Goal: Information Seeking & Learning: Learn about a topic

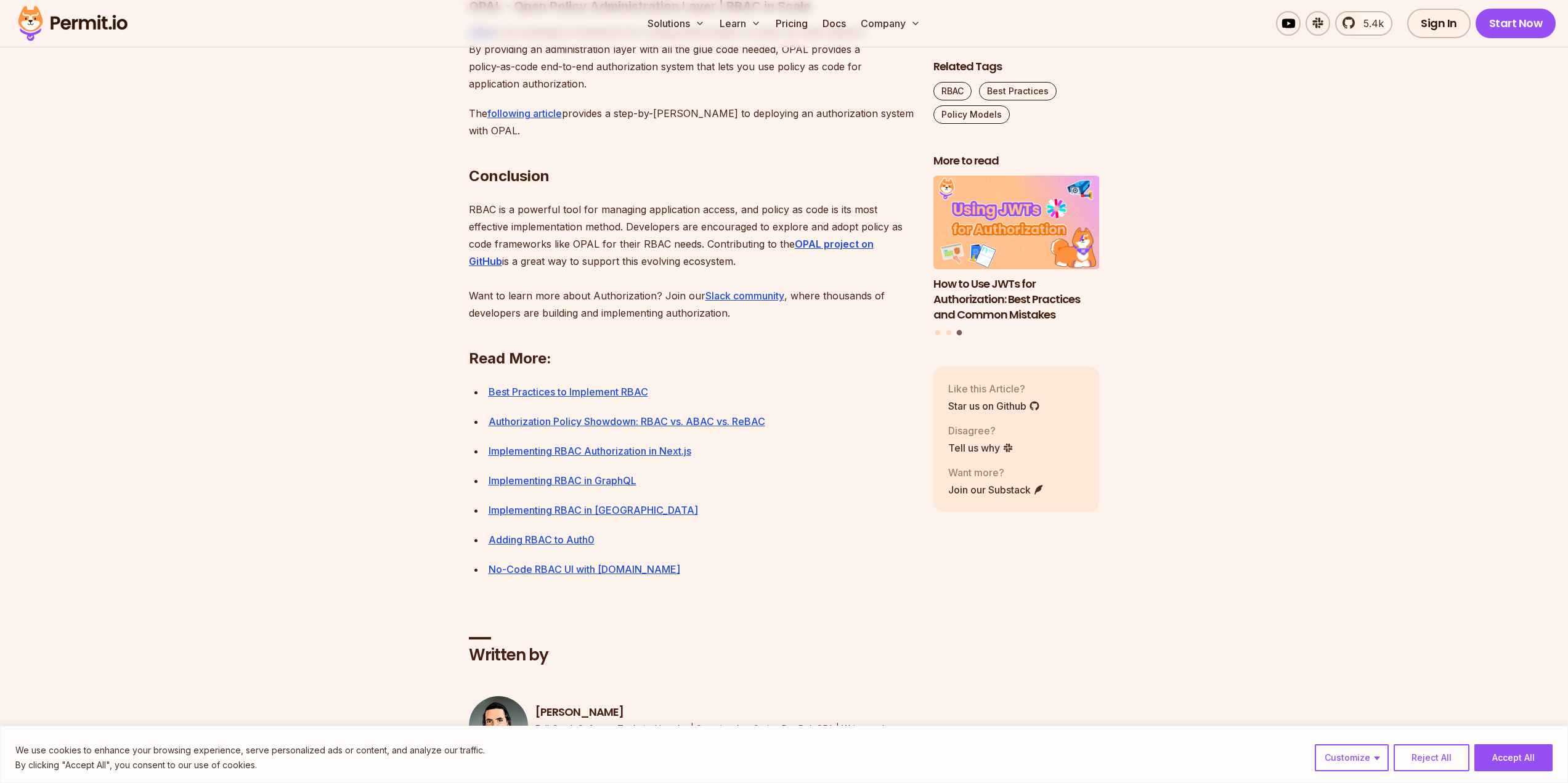
scroll to position [4438, 0]
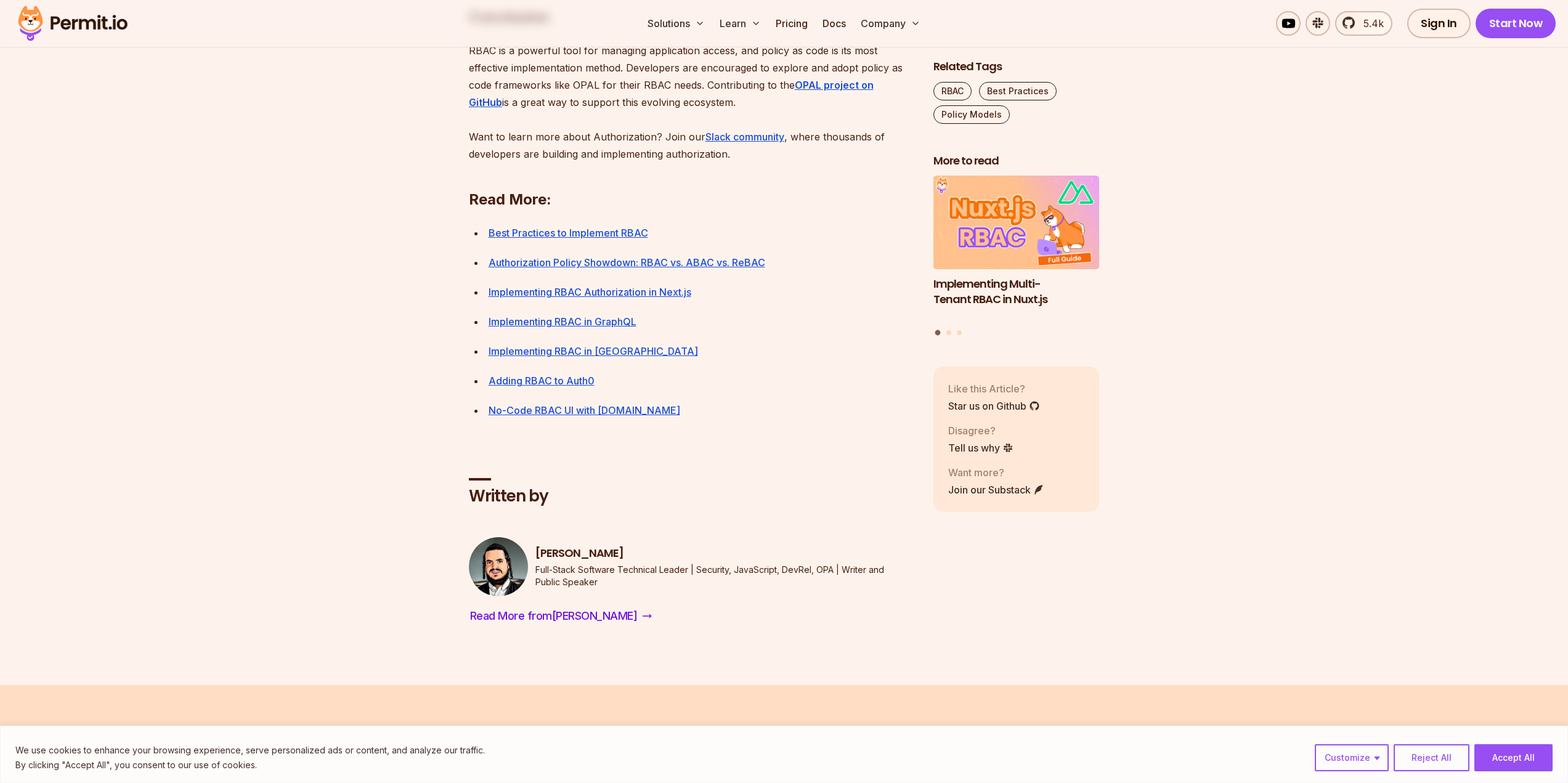
drag, startPoint x: 1009, startPoint y: 403, endPoint x: 1012, endPoint y: 394, distance: 9.5
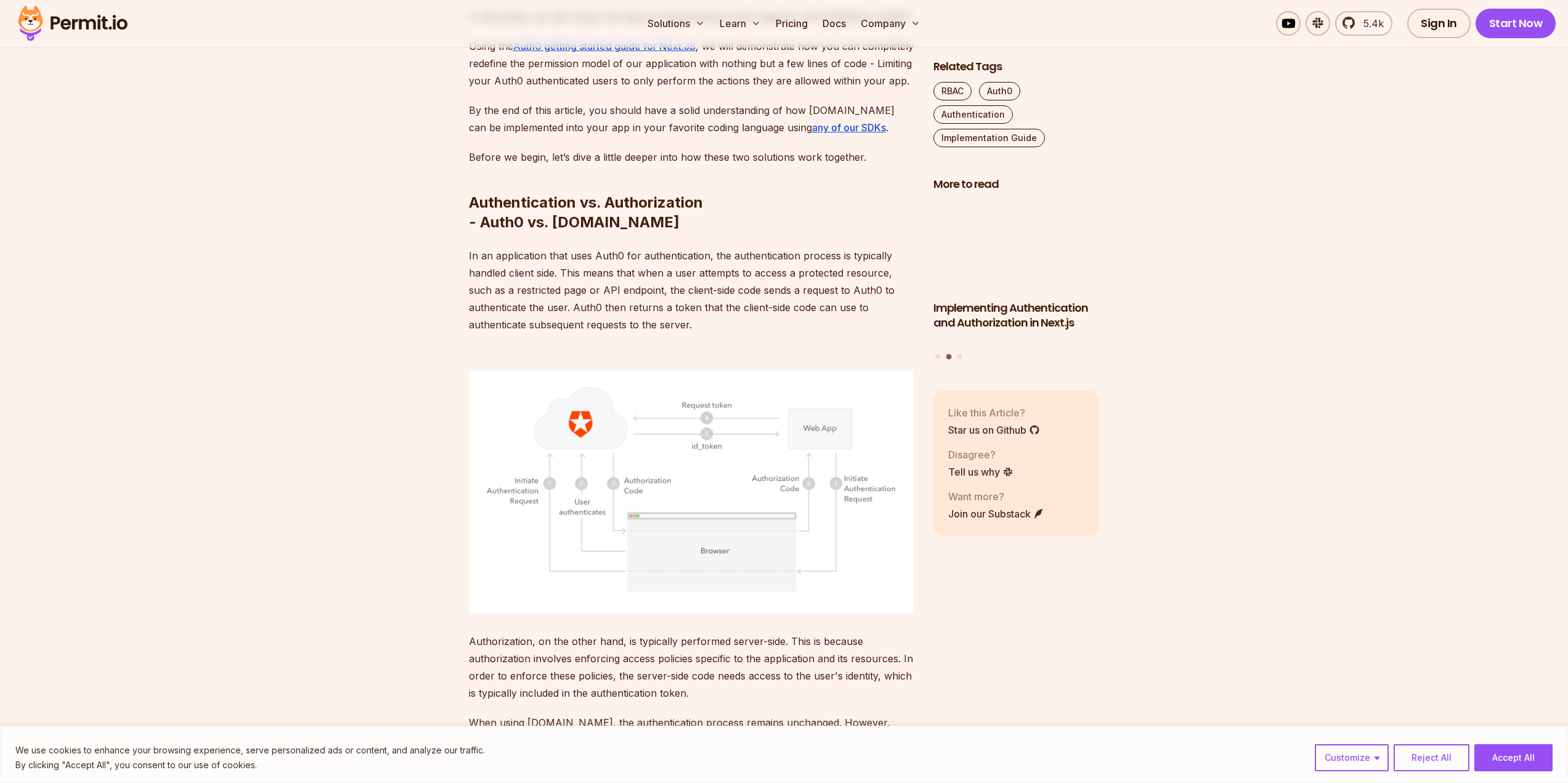
scroll to position [1294, 0]
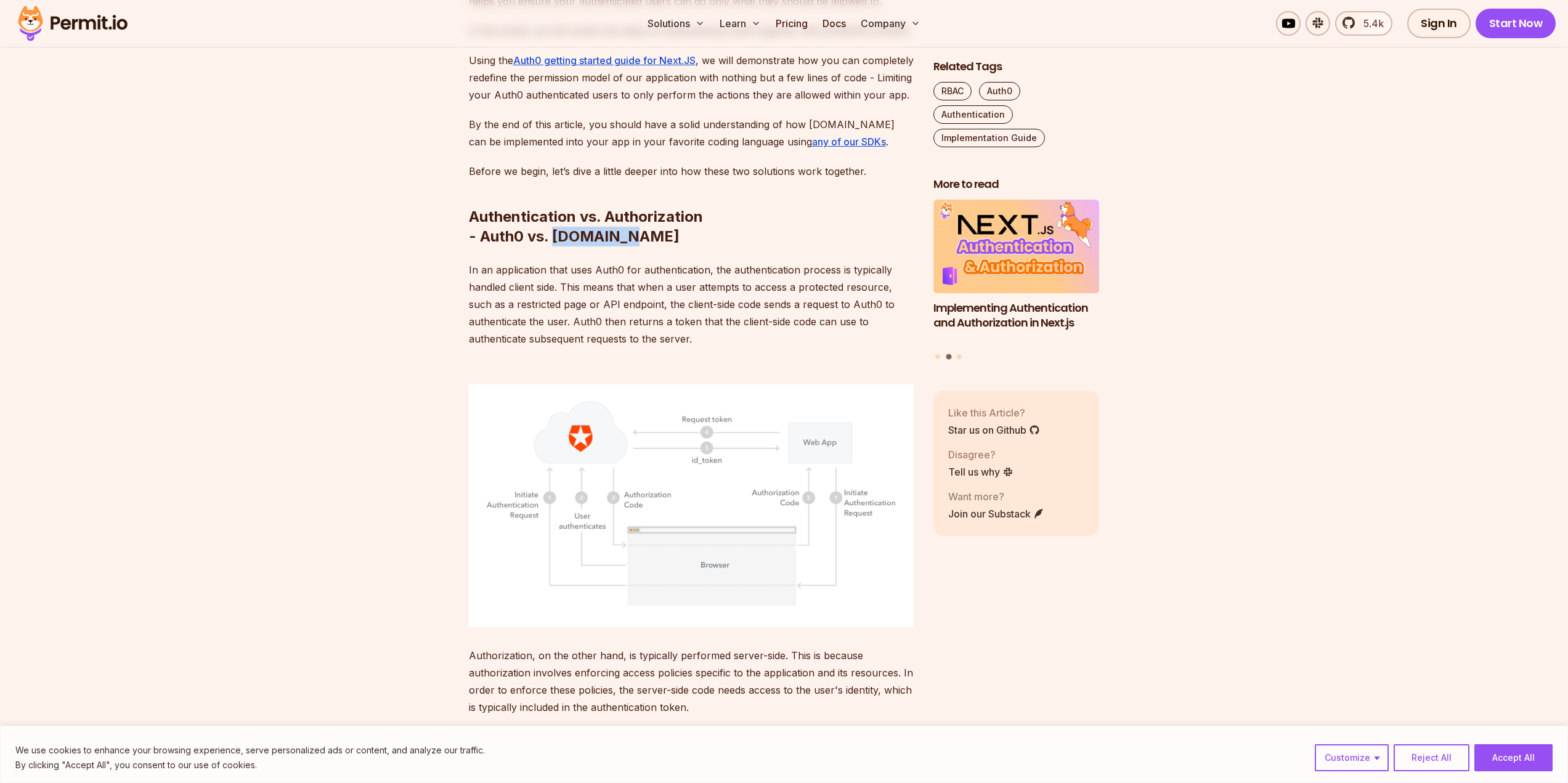
drag, startPoint x: 867, startPoint y: 226, endPoint x: 793, endPoint y: 215, distance: 74.8
click at [793, 215] on h2 "Authentication vs. Authorization - Auth0 vs. Permit.io" at bounding box center [691, 202] width 445 height 89
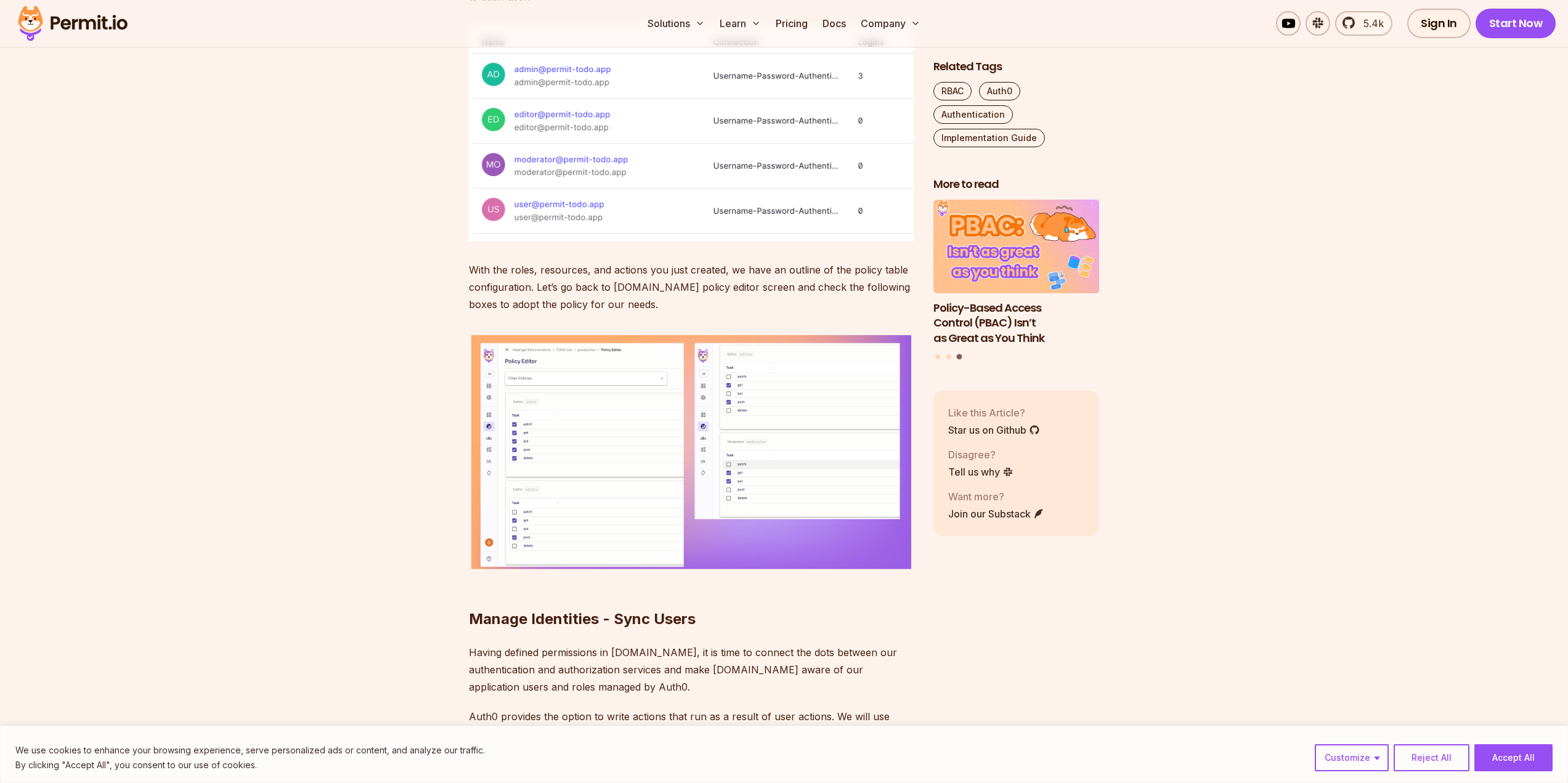
scroll to position [5485, 0]
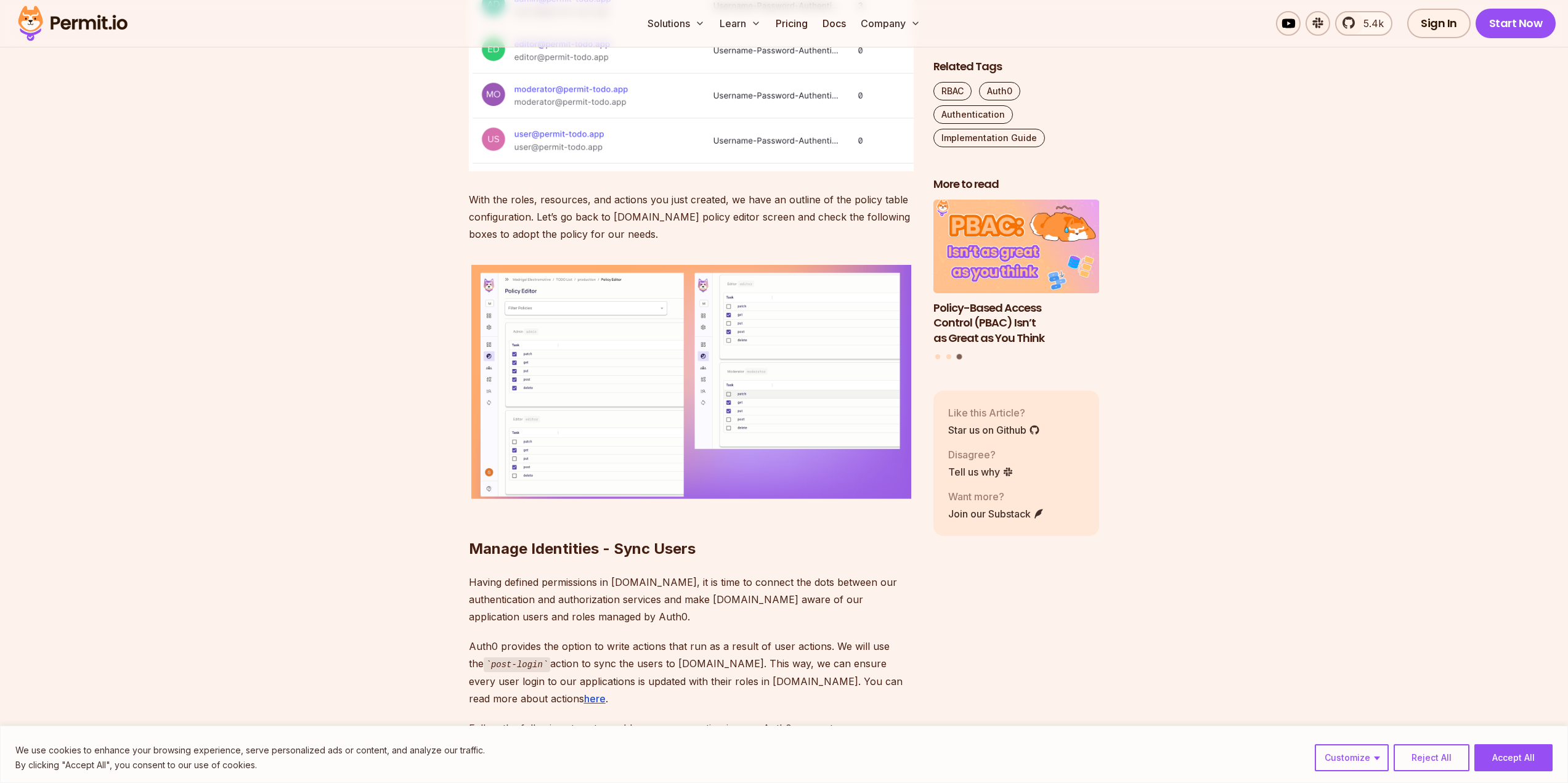
click at [543, 467] on img at bounding box center [691, 383] width 445 height 242
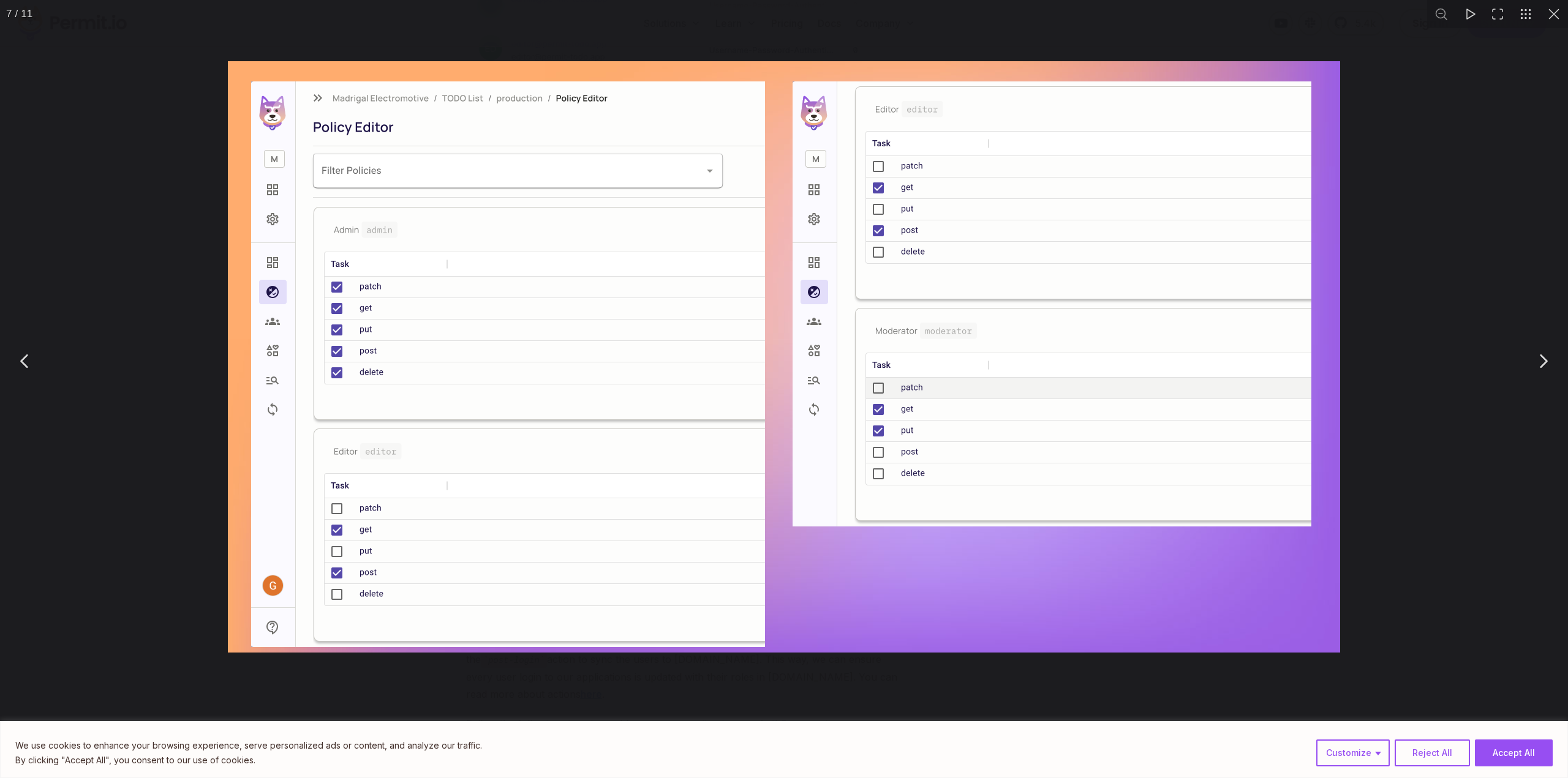
click at [581, 450] on img "You can close this modal content with the ESC key" at bounding box center [784, 361] width 1124 height 612
click at [1402, 532] on div "You can close this modal content with the ESC key" at bounding box center [784, 361] width 1568 height 722
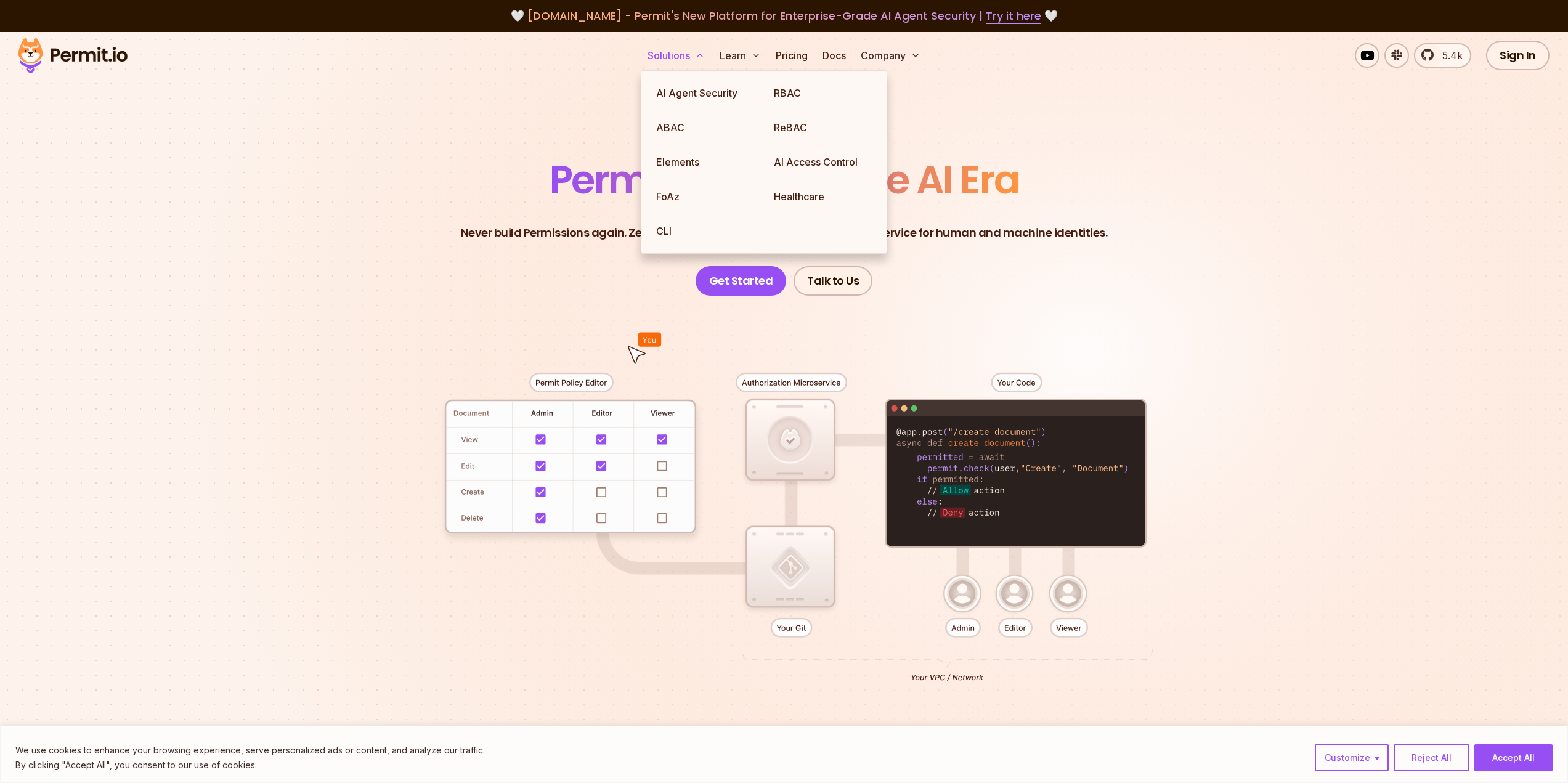
click at [678, 58] on button "Solutions" at bounding box center [676, 56] width 67 height 25
click at [792, 92] on link "RBAC" at bounding box center [823, 93] width 118 height 35
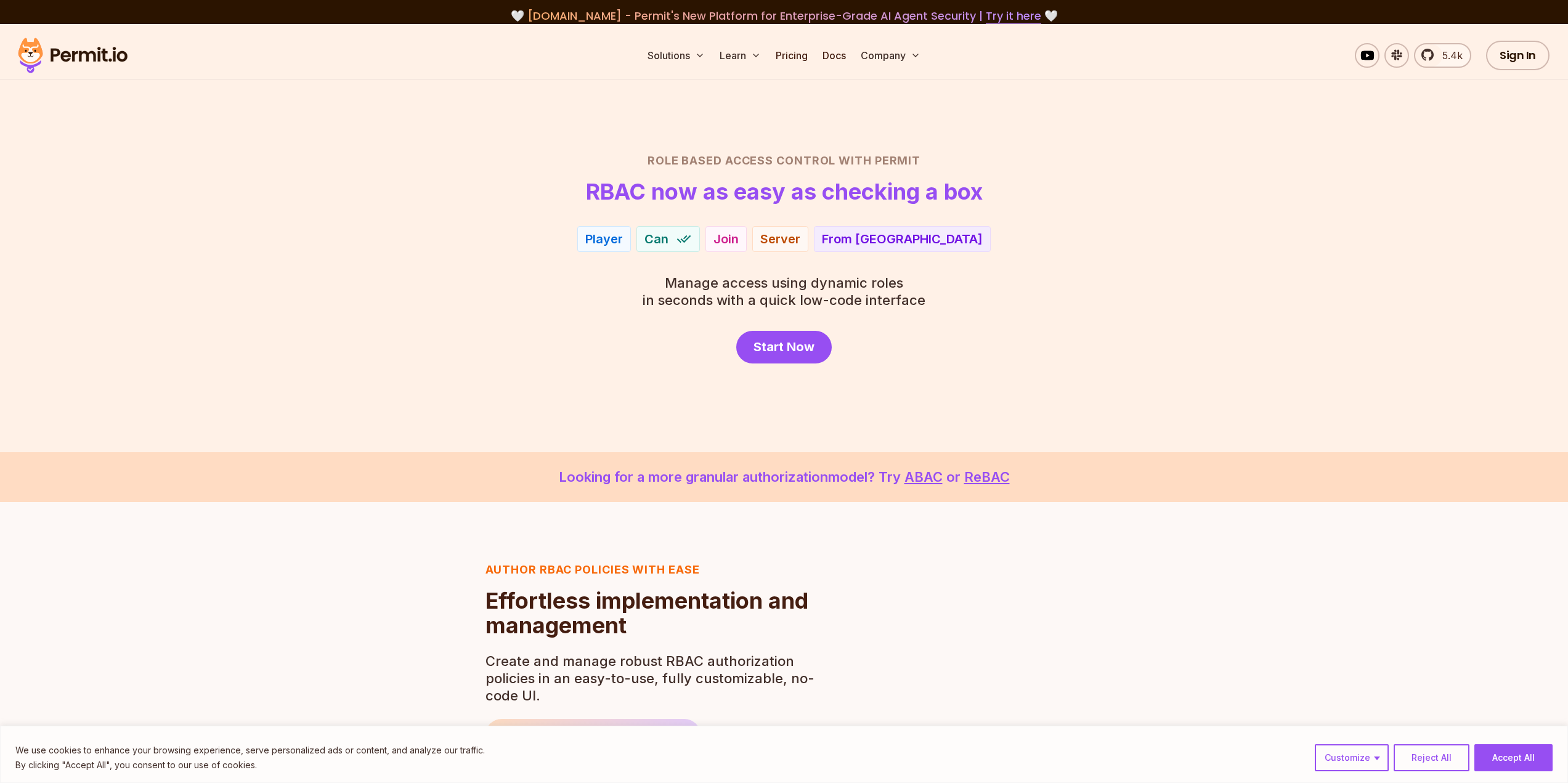
click at [1130, 292] on div "Role Based Access Control with Permit RBAC now as easy as checking a box Player…" at bounding box center [784, 258] width 862 height 212
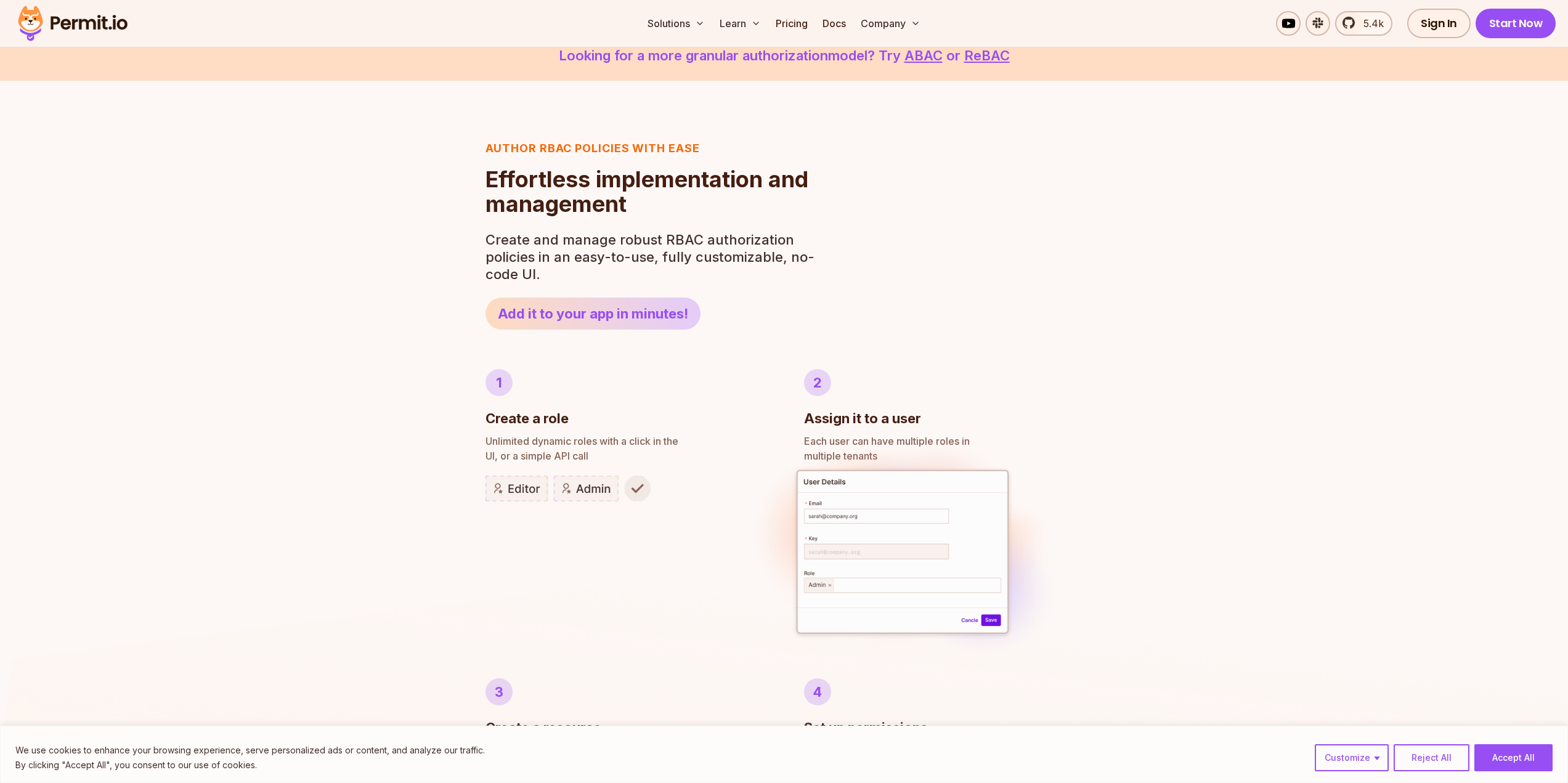
scroll to position [431, 0]
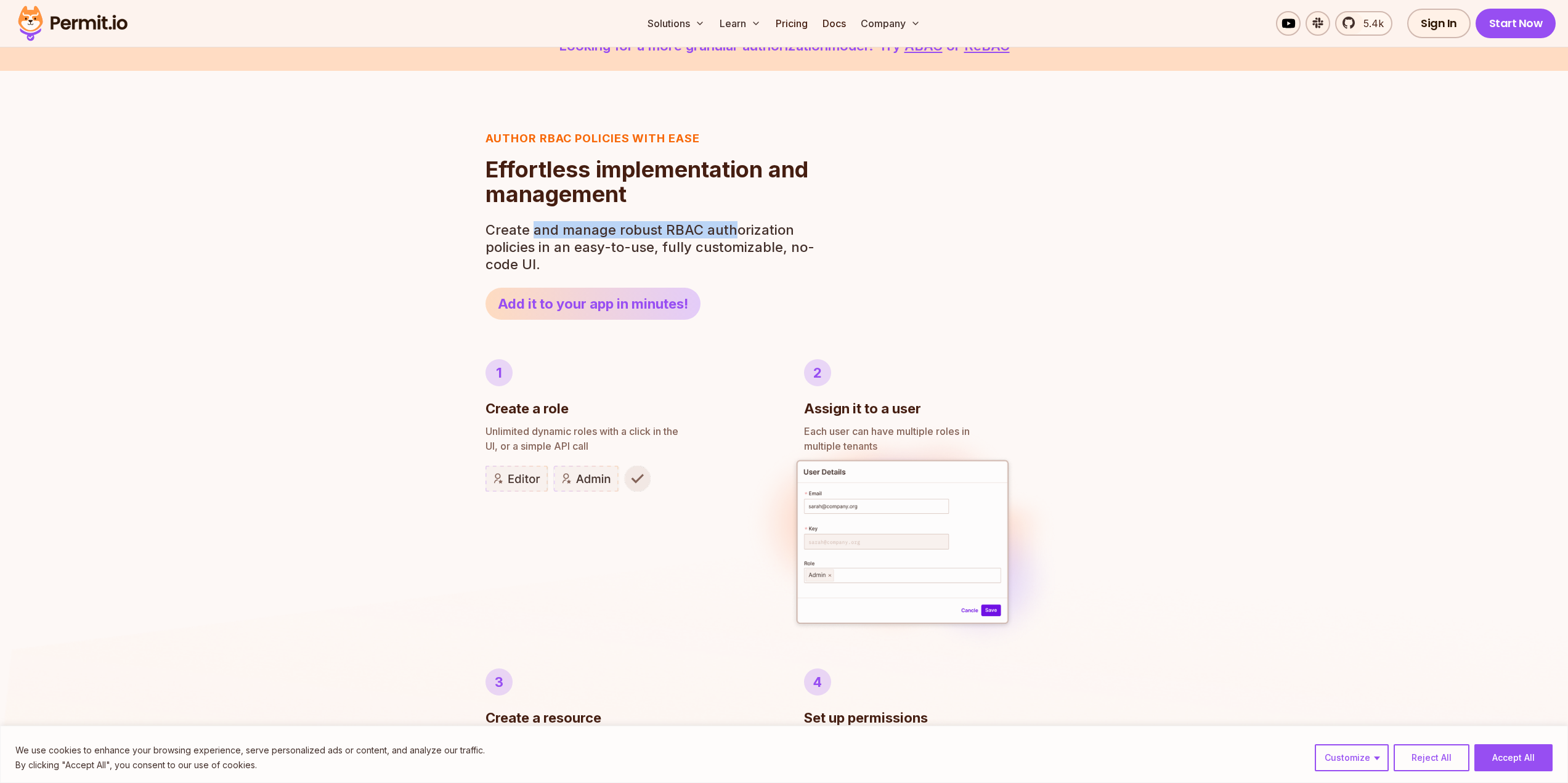
drag, startPoint x: 534, startPoint y: 233, endPoint x: 728, endPoint y: 228, distance: 194.1
click at [728, 228] on p "Create and manage robust RBAC authorization policies in an easy-to-use, fully c…" at bounding box center [654, 247] width 336 height 52
click at [656, 307] on link "Add it to your app in minutes!" at bounding box center [593, 304] width 215 height 32
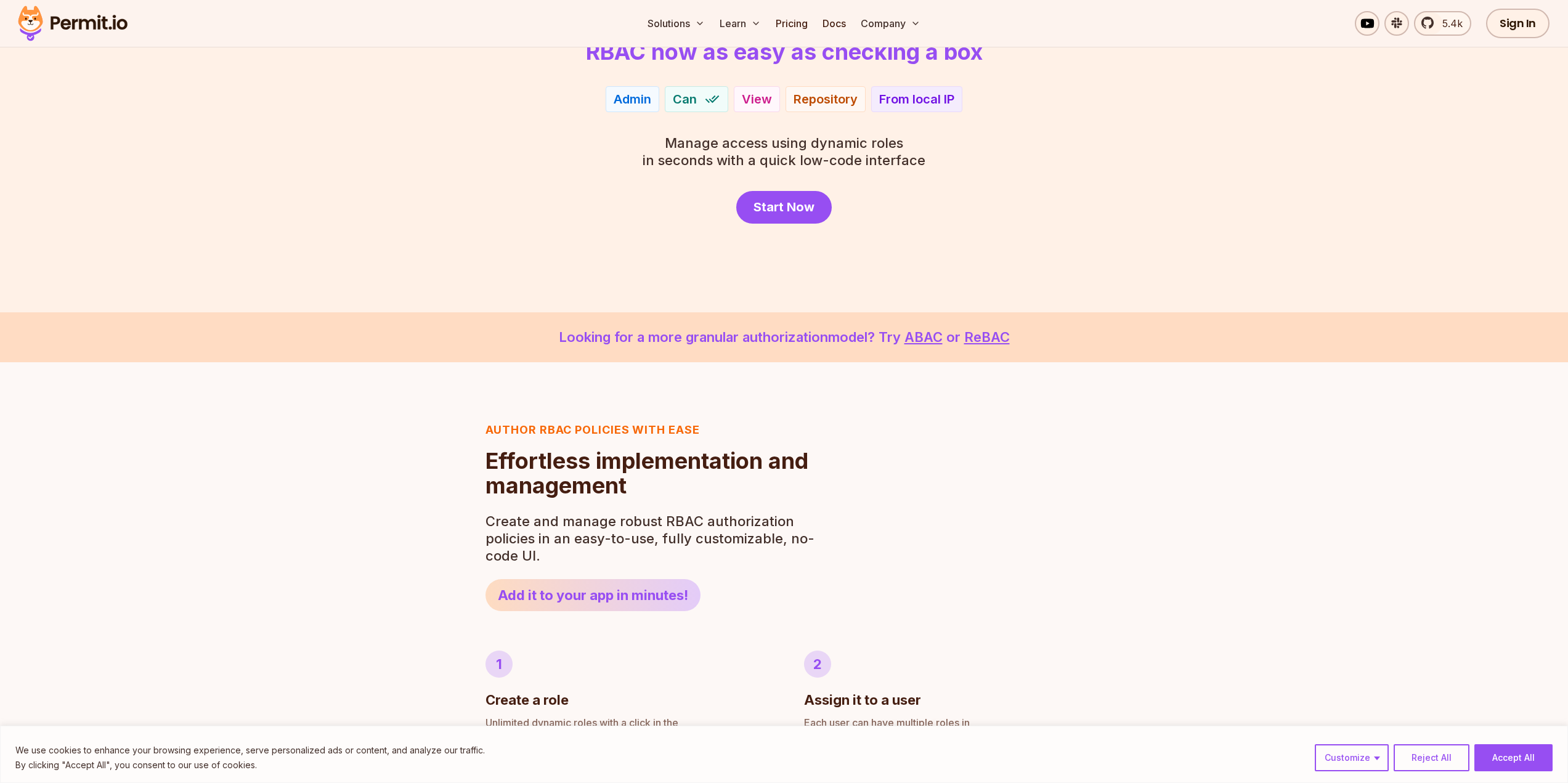
scroll to position [0, 0]
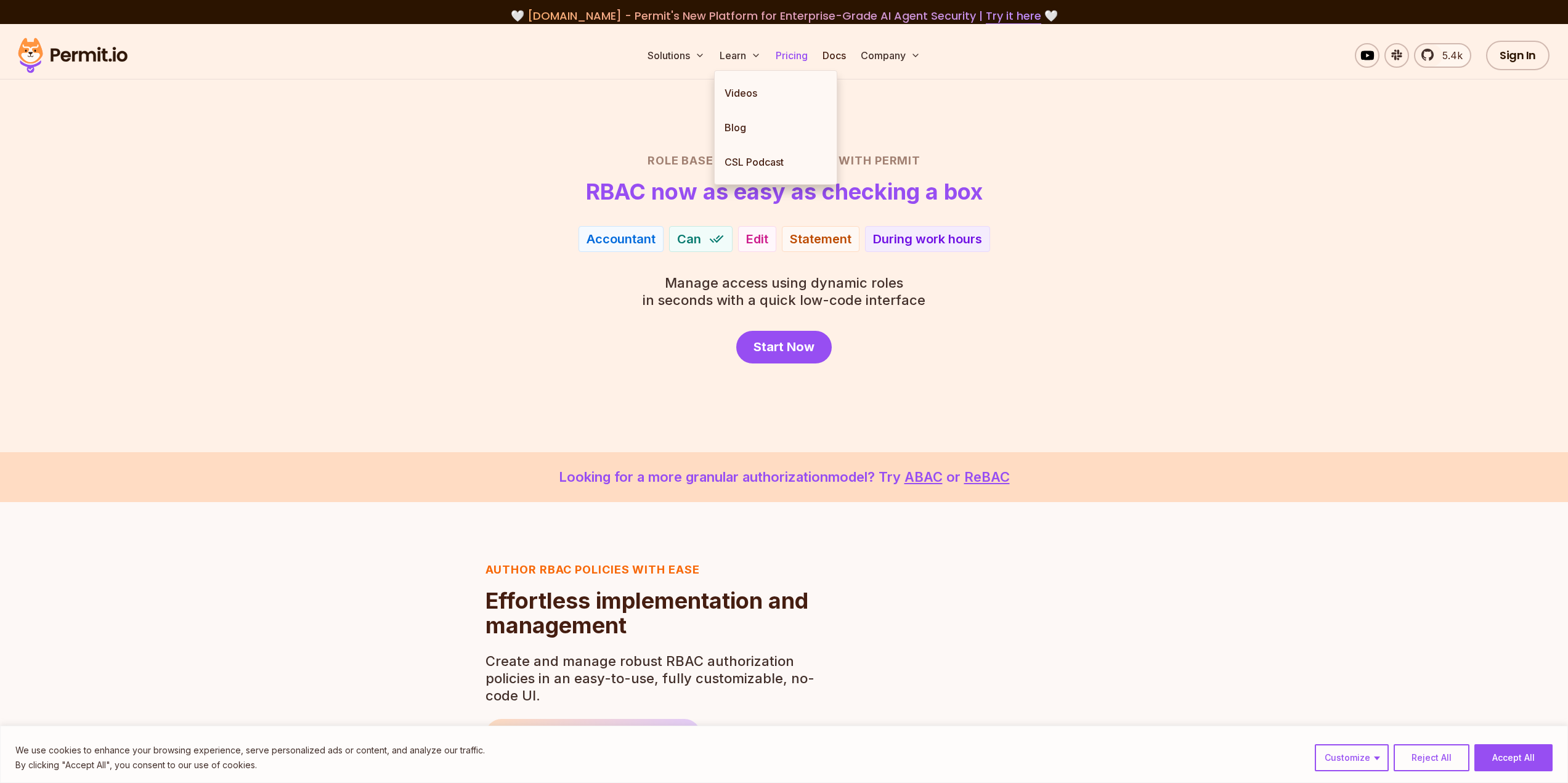
click at [789, 56] on link "Pricing" at bounding box center [792, 56] width 42 height 25
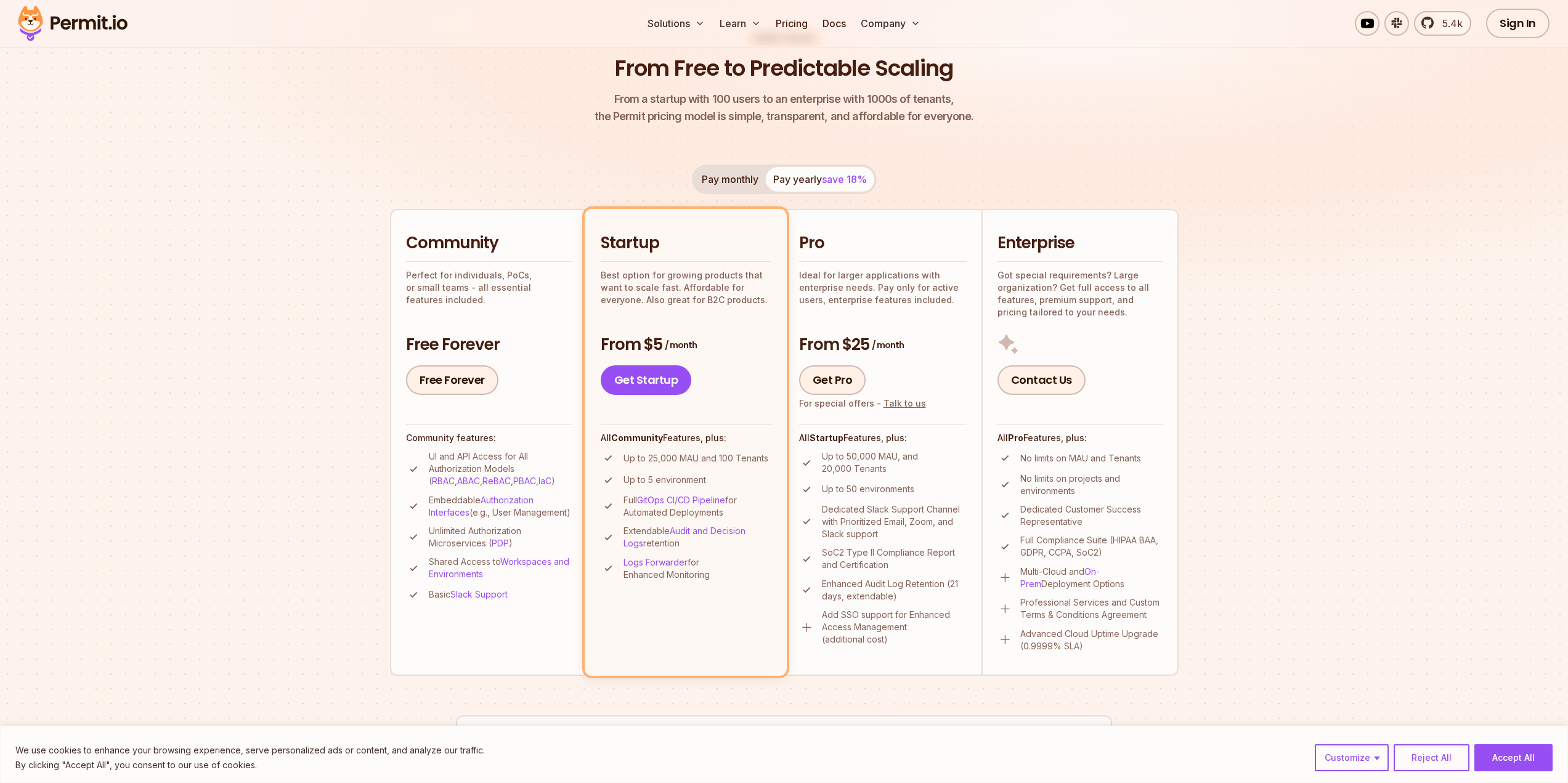
scroll to position [124, 0]
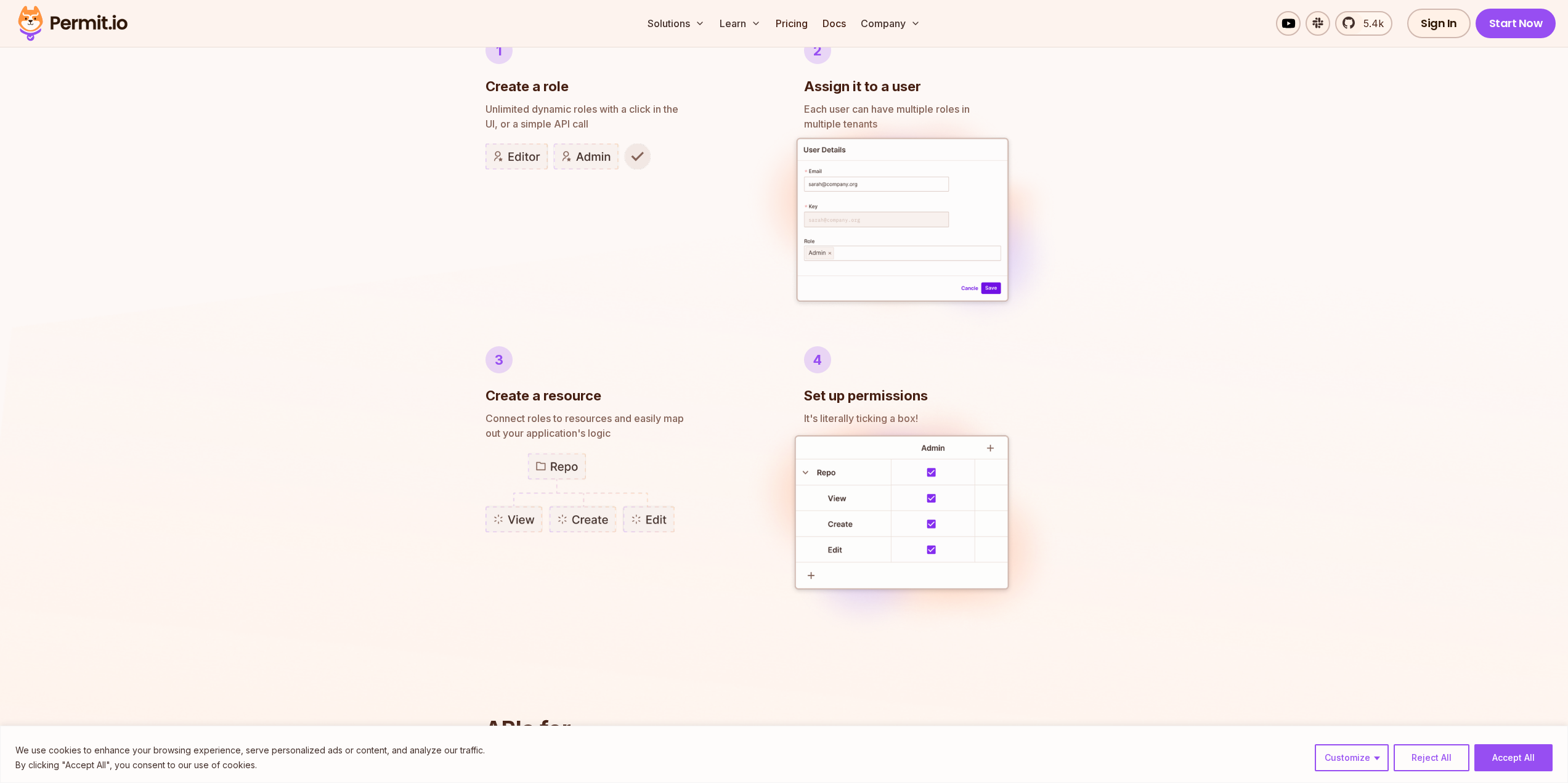
scroll to position [801, 0]
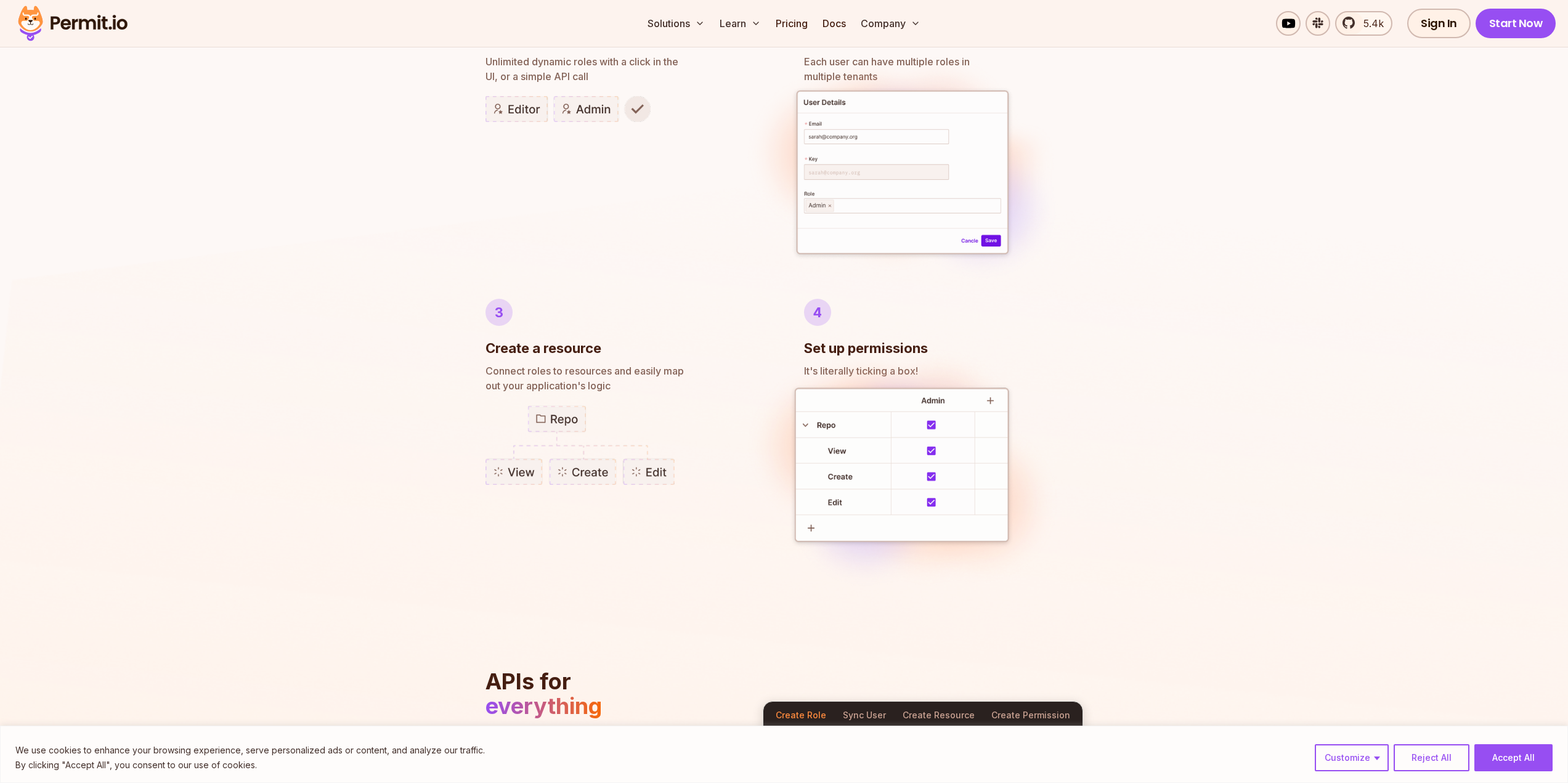
drag, startPoint x: 1022, startPoint y: 228, endPoint x: 1064, endPoint y: 174, distance: 68.4
click at [1064, 174] on img at bounding box center [903, 174] width 327 height 253
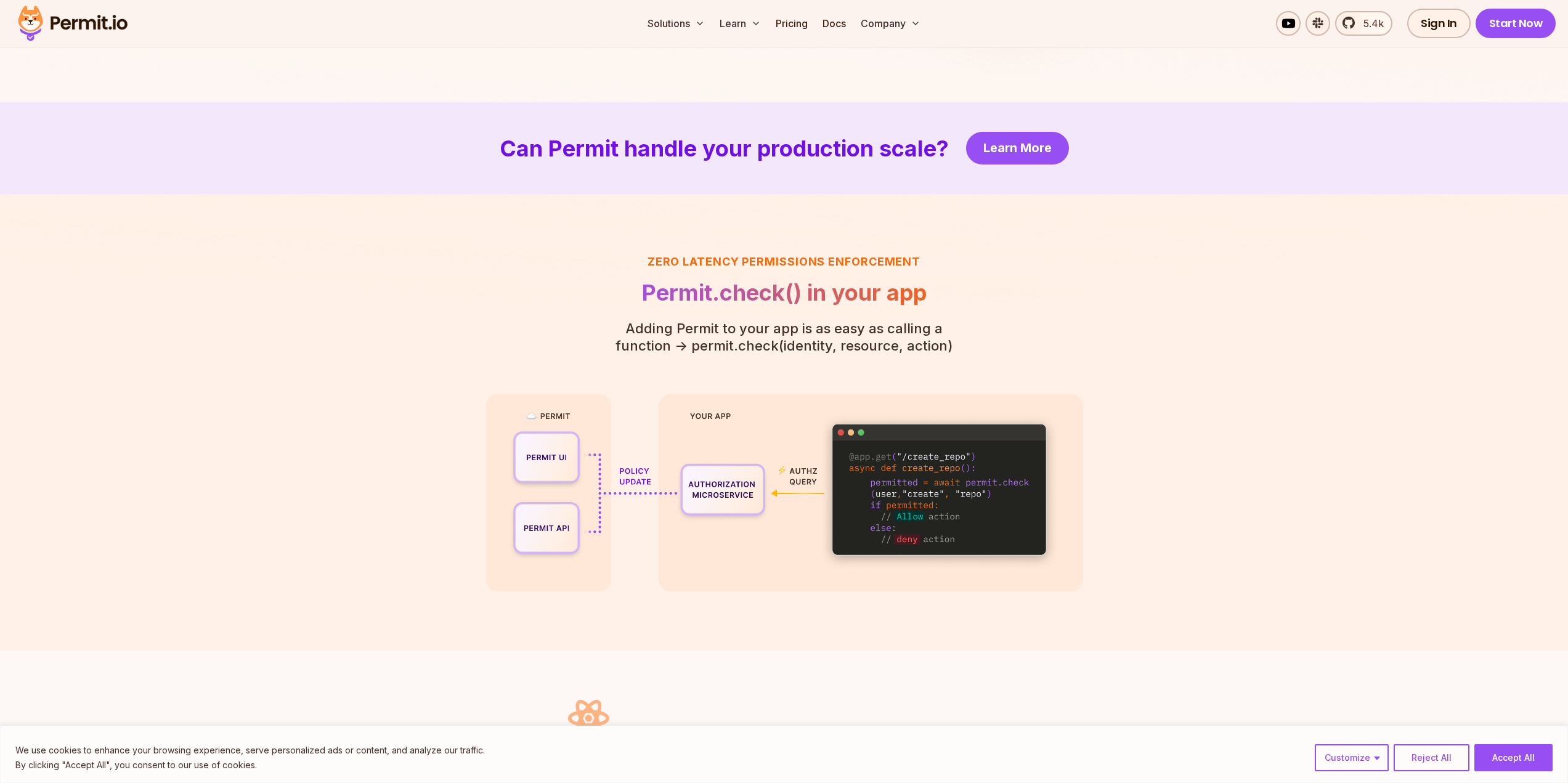
scroll to position [2712, 0]
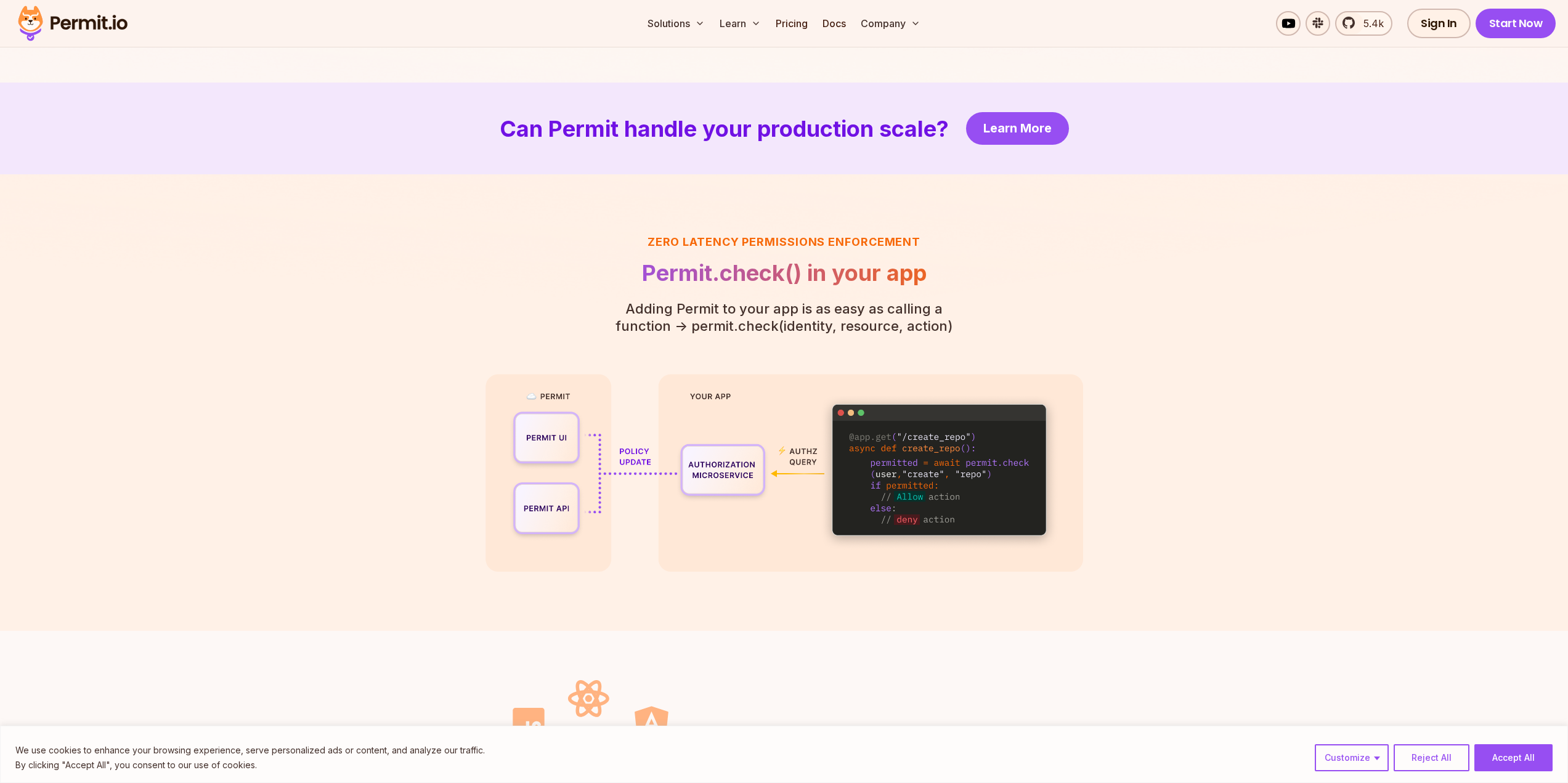
click at [1041, 103] on section "Can Permit handle your production scale? Learn More" at bounding box center [784, 128] width 1568 height 92
click at [1044, 119] on link "Learn More" at bounding box center [1017, 128] width 103 height 33
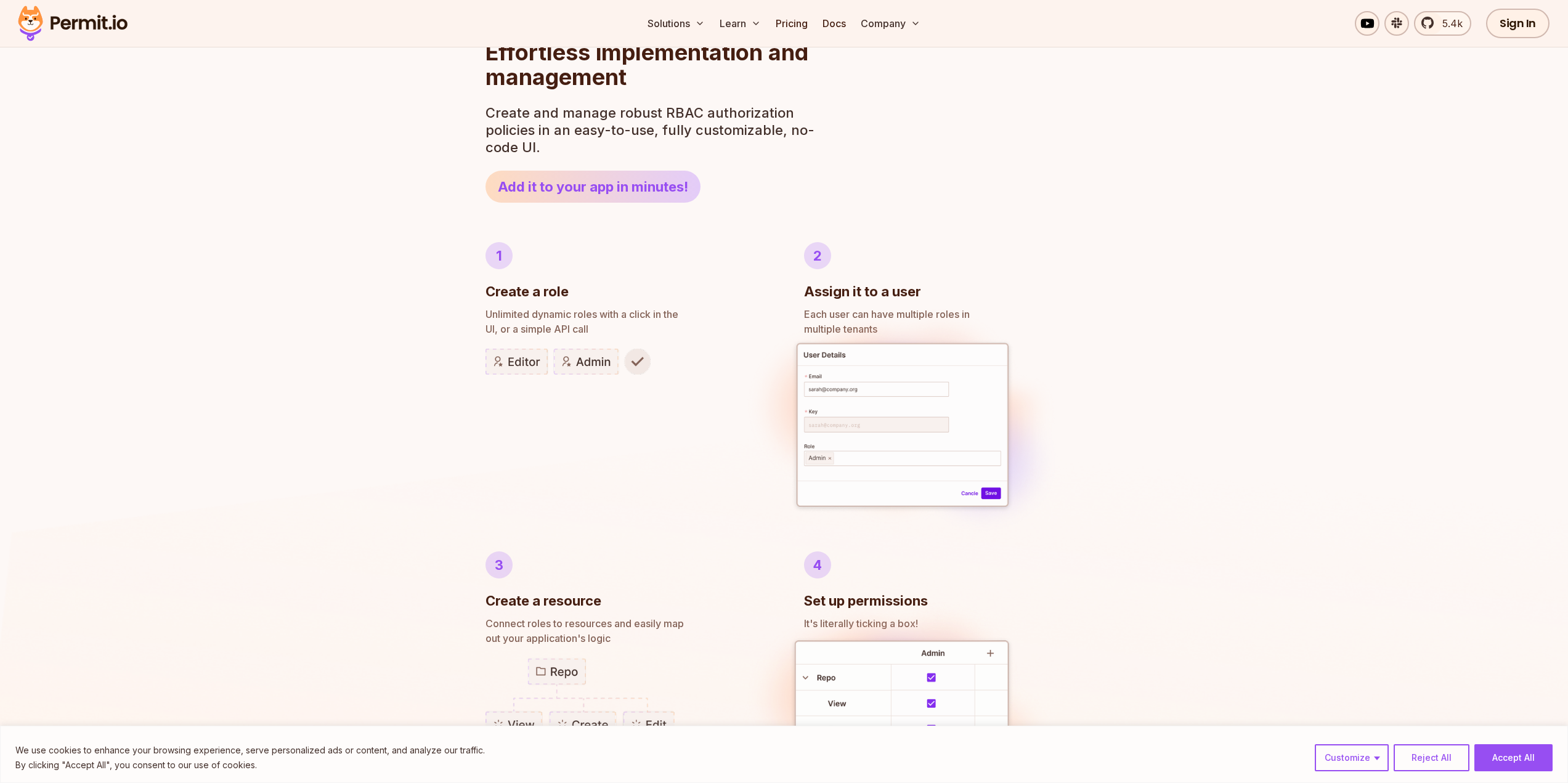
scroll to position [0, 0]
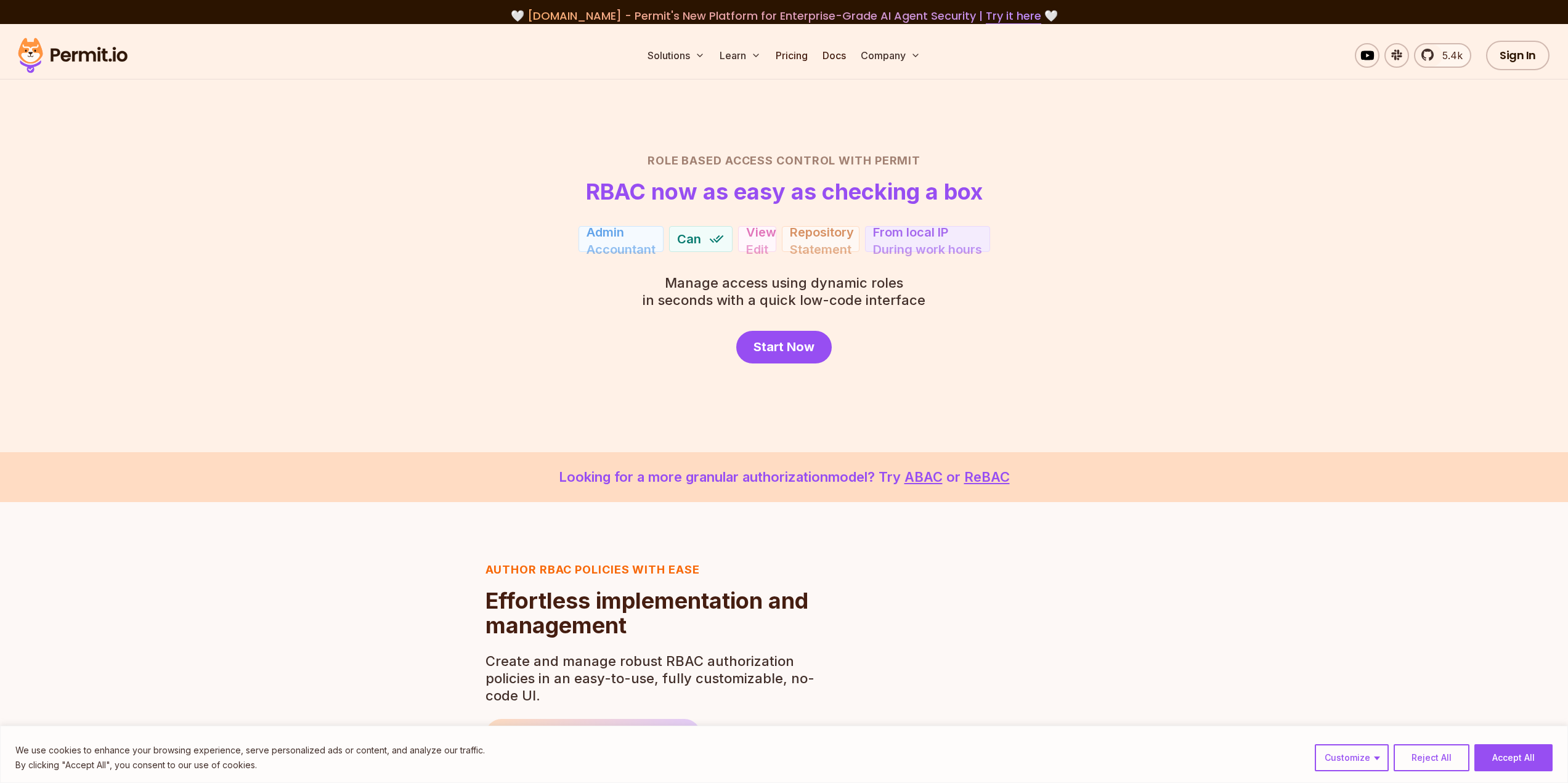
drag, startPoint x: 1143, startPoint y: 320, endPoint x: 1136, endPoint y: 313, distance: 9.9
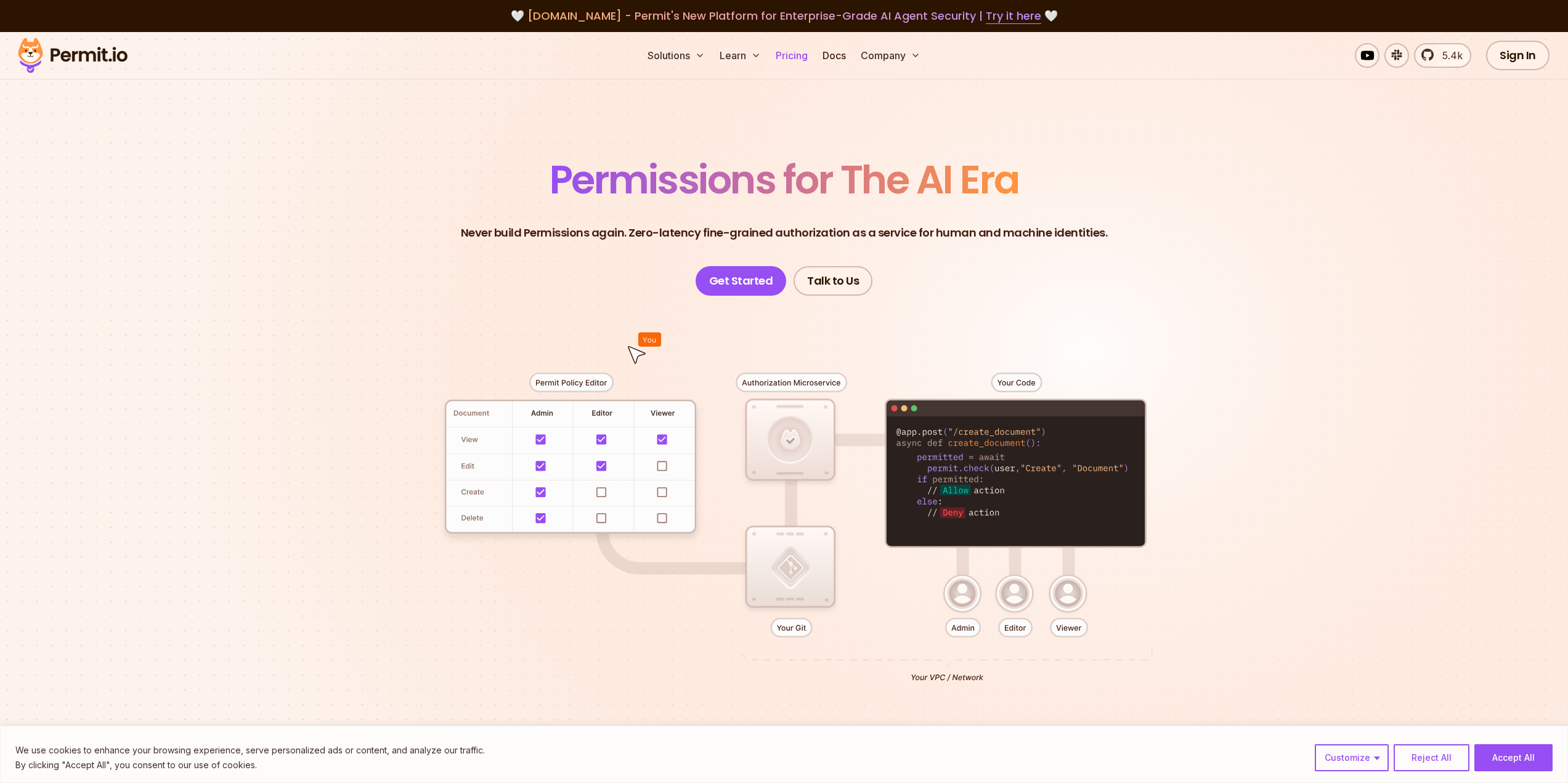
click at [788, 61] on link "Pricing" at bounding box center [792, 56] width 42 height 25
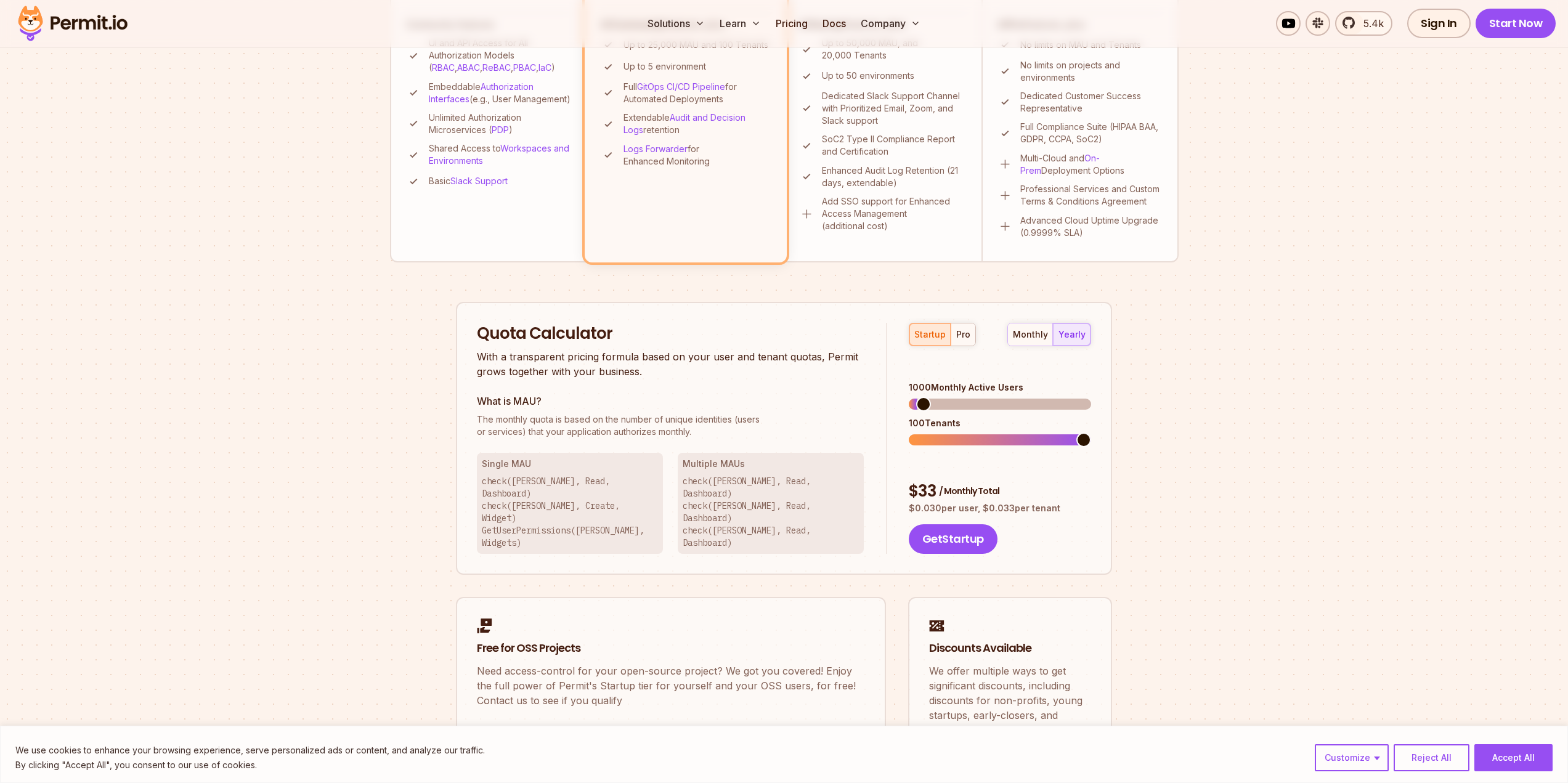
scroll to position [555, 0]
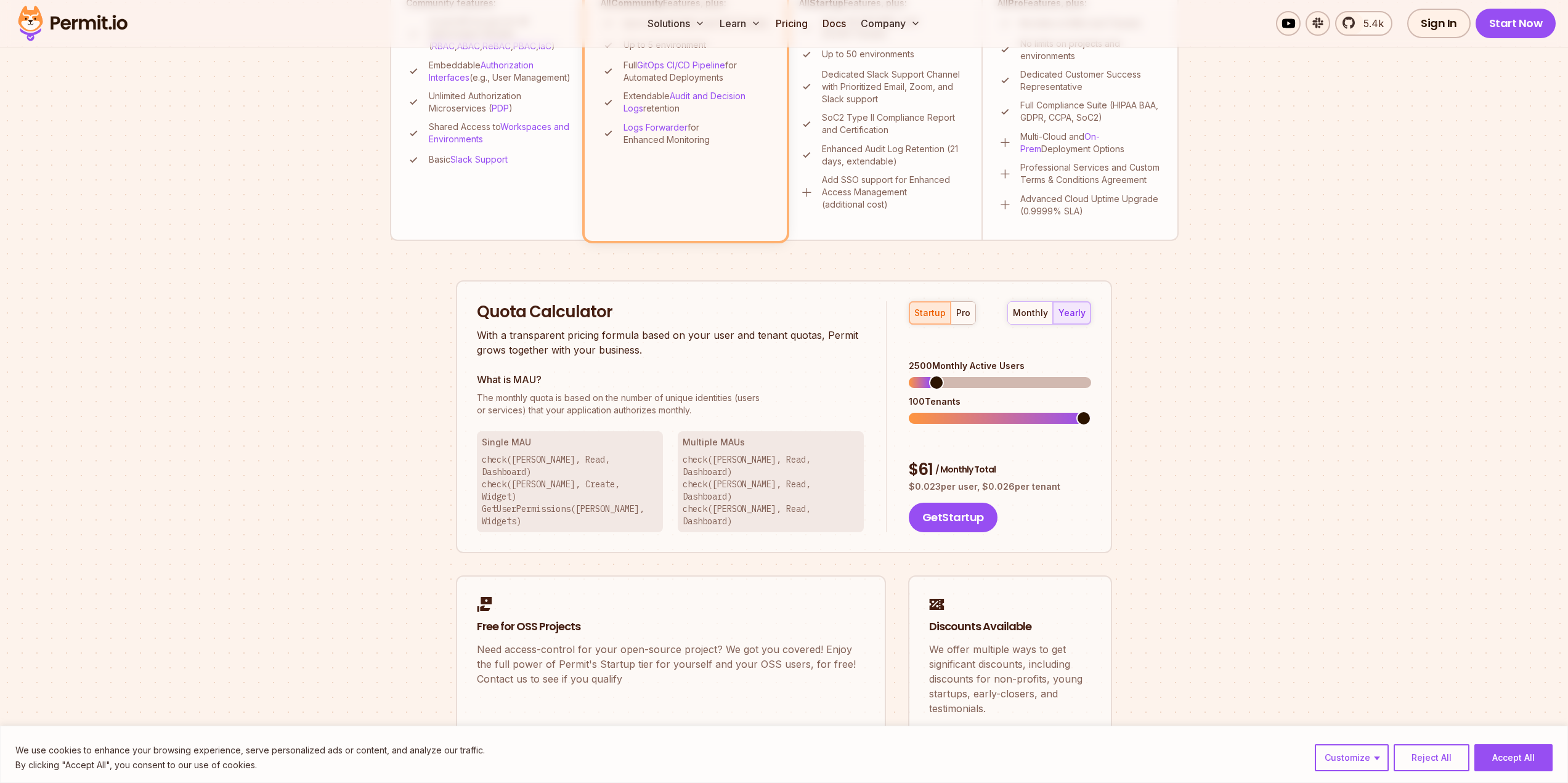
click at [931, 376] on span at bounding box center [936, 382] width 15 height 15
click at [975, 411] on span at bounding box center [971, 418] width 15 height 15
click at [1020, 411] on span at bounding box center [1027, 418] width 15 height 15
click at [1091, 411] on span at bounding box center [1083, 418] width 15 height 15
drag, startPoint x: 914, startPoint y: 432, endPoint x: 934, endPoint y: 432, distance: 20.0
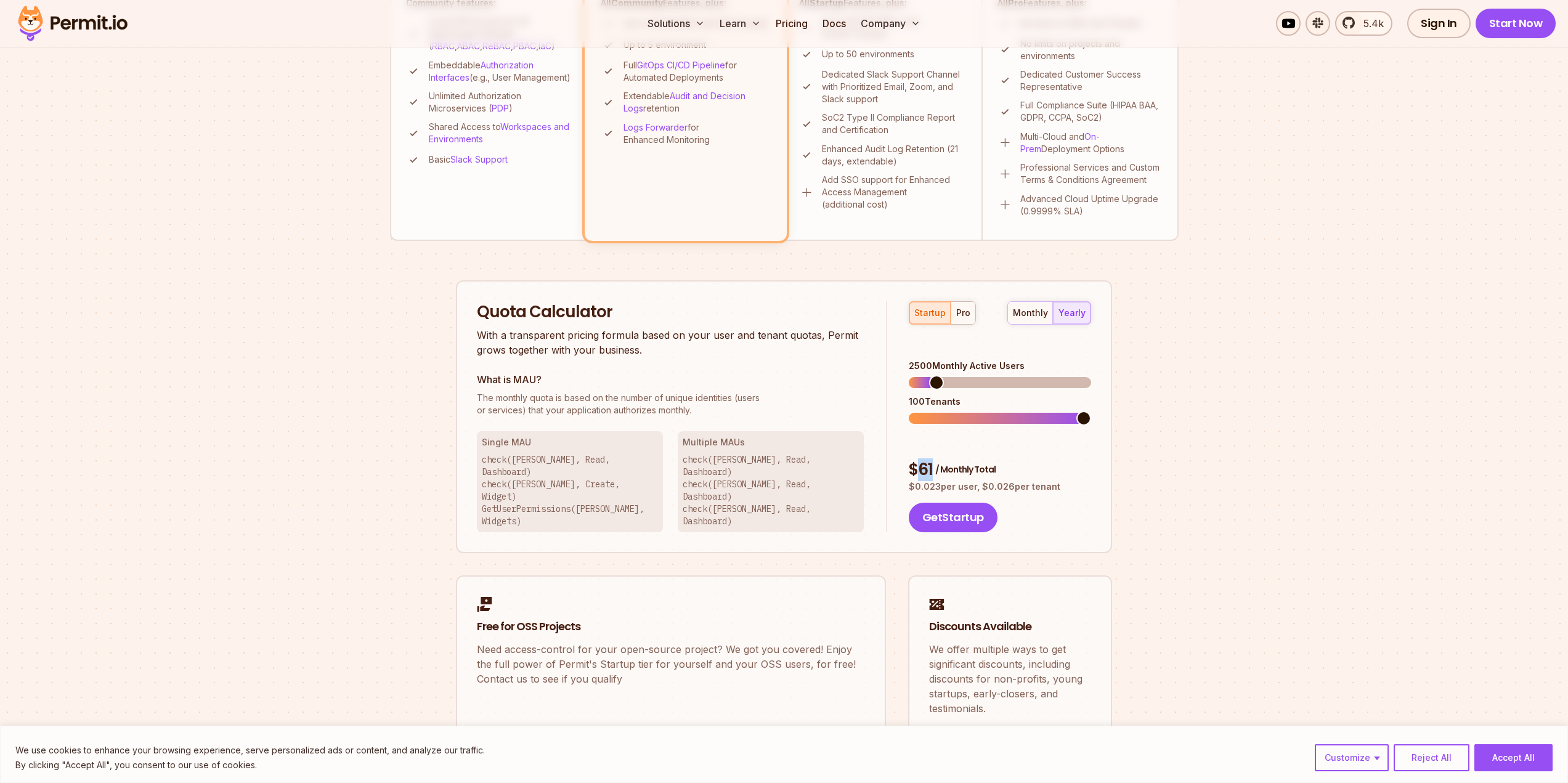
click at [934, 459] on div "$ 61 / Monthly Total" at bounding box center [1000, 470] width 182 height 22
click at [964, 316] on div "pro" at bounding box center [963, 313] width 14 height 12
click at [932, 312] on div "startup" at bounding box center [930, 313] width 31 height 12
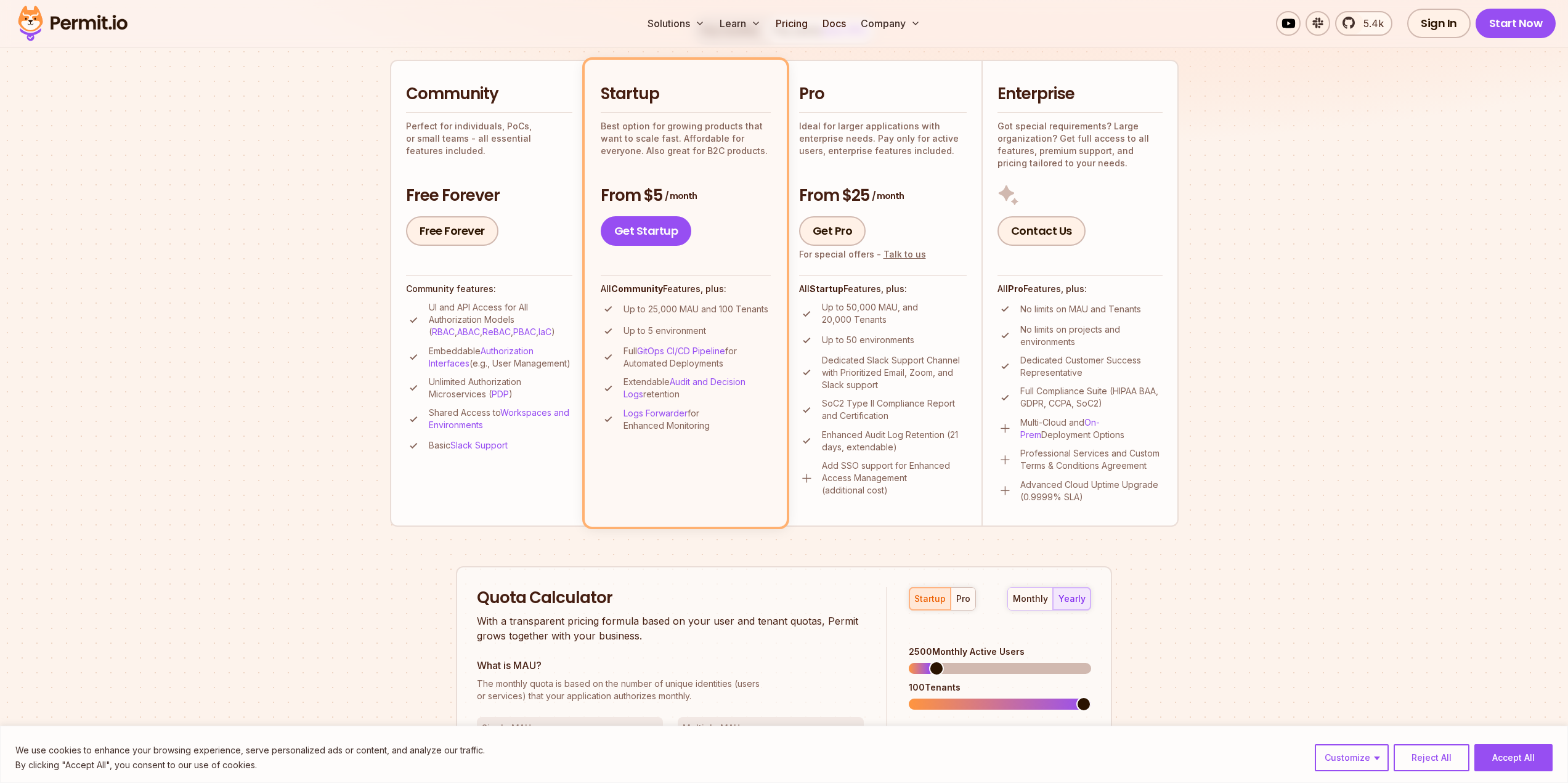
scroll to position [246, 0]
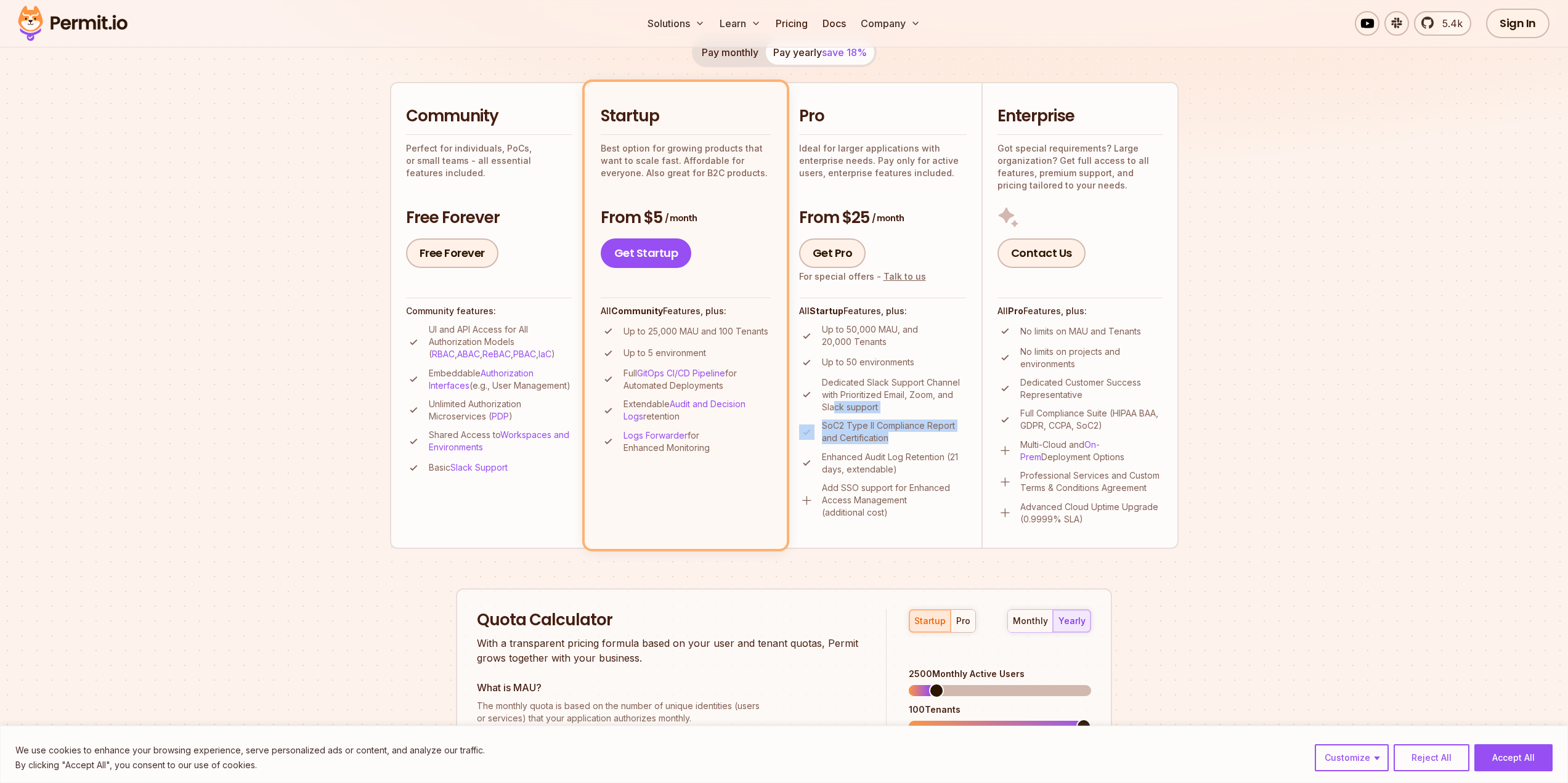
drag, startPoint x: 906, startPoint y: 436, endPoint x: 834, endPoint y: 412, distance: 75.9
click at [834, 412] on ul "Up to 50,000 MAU, and 20,000 Tenants Up to 50 environments Dedicated Slack Supp…" at bounding box center [883, 421] width 167 height 195
click at [833, 412] on p "Dedicated Slack Support Channel with Prioritized Email, Zoom, and Slack support" at bounding box center [894, 394] width 145 height 37
drag, startPoint x: 903, startPoint y: 470, endPoint x: 833, endPoint y: 464, distance: 70.3
click at [833, 464] on p "Enhanced Audit Log Retention (21 days, extendable)" at bounding box center [894, 464] width 145 height 25
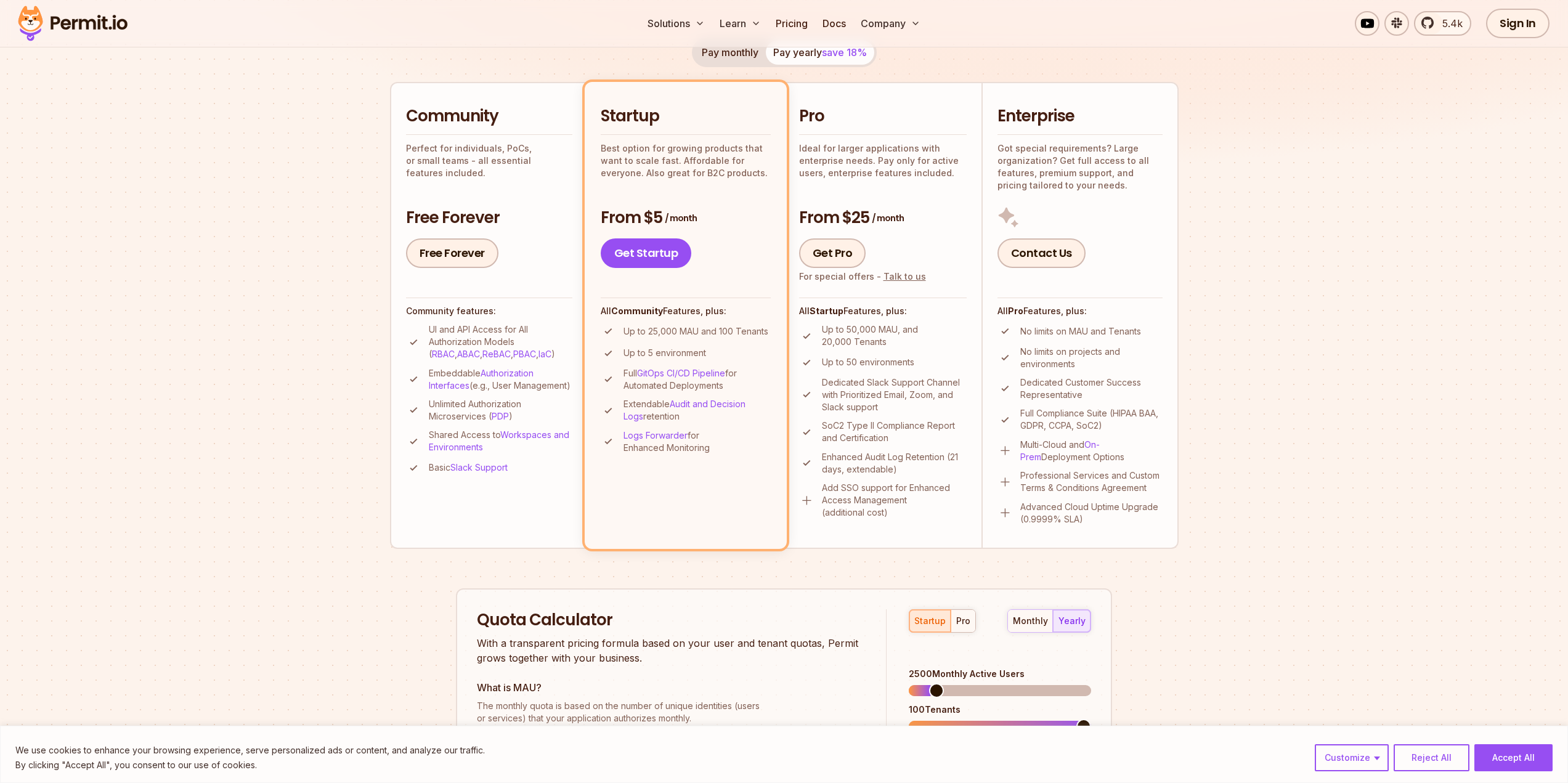
click at [833, 461] on p "Enhanced Audit Log Retention (21 days, extendable)" at bounding box center [894, 464] width 145 height 25
drag, startPoint x: 858, startPoint y: 459, endPoint x: 897, endPoint y: 466, distance: 39.6
click at [897, 466] on p "Enhanced Audit Log Retention (21 days, extendable)" at bounding box center [894, 464] width 145 height 25
drag, startPoint x: 899, startPoint y: 475, endPoint x: 860, endPoint y: 460, distance: 41.8
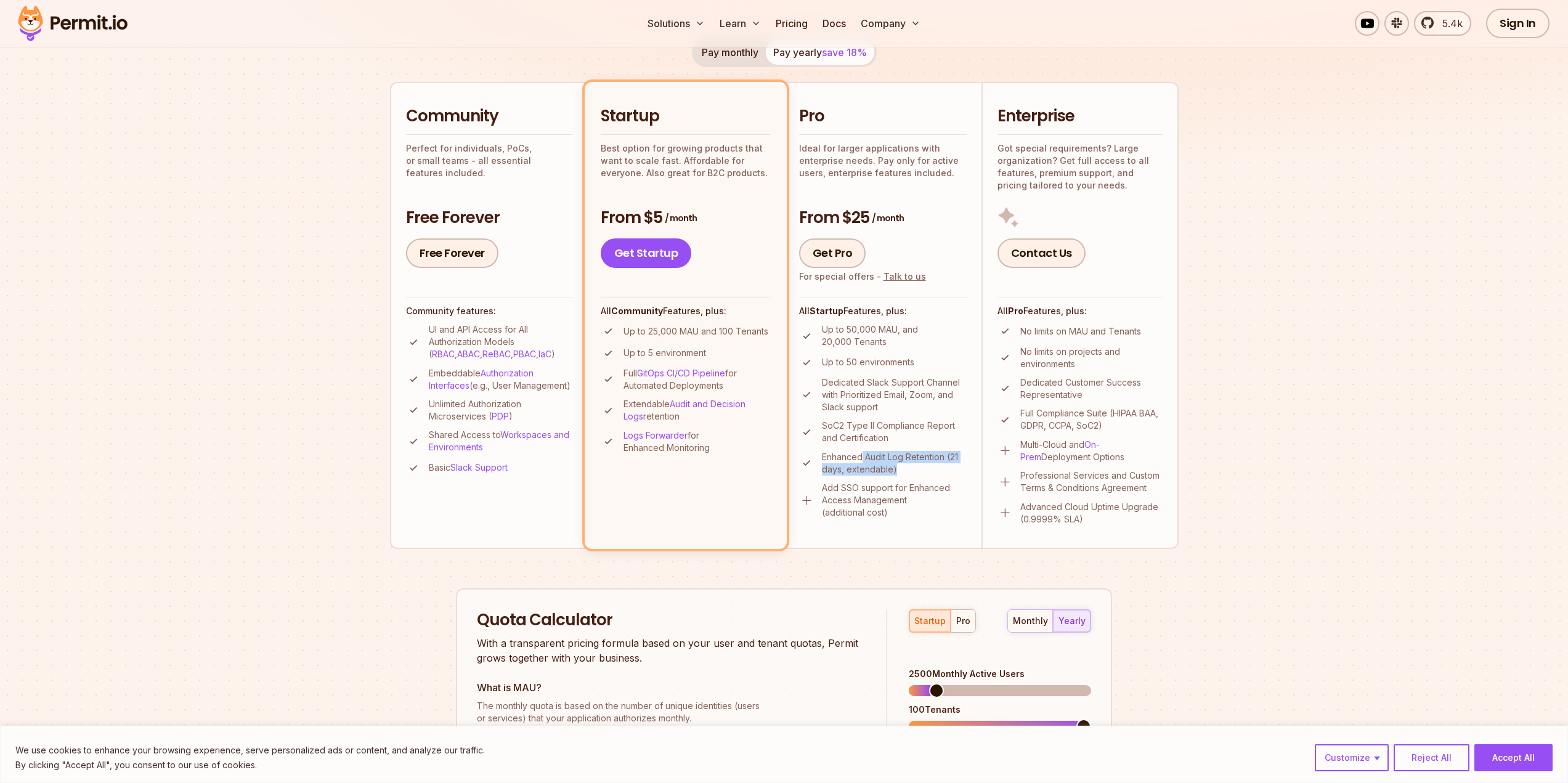
click at [860, 460] on ul "Up to 50,000 MAU, and 20,000 Tenants Up to 50 environments Dedicated Slack Supp…" at bounding box center [883, 421] width 167 height 195
click at [860, 460] on p "Enhanced Audit Log Retention (21 days, extendable)" at bounding box center [894, 464] width 145 height 25
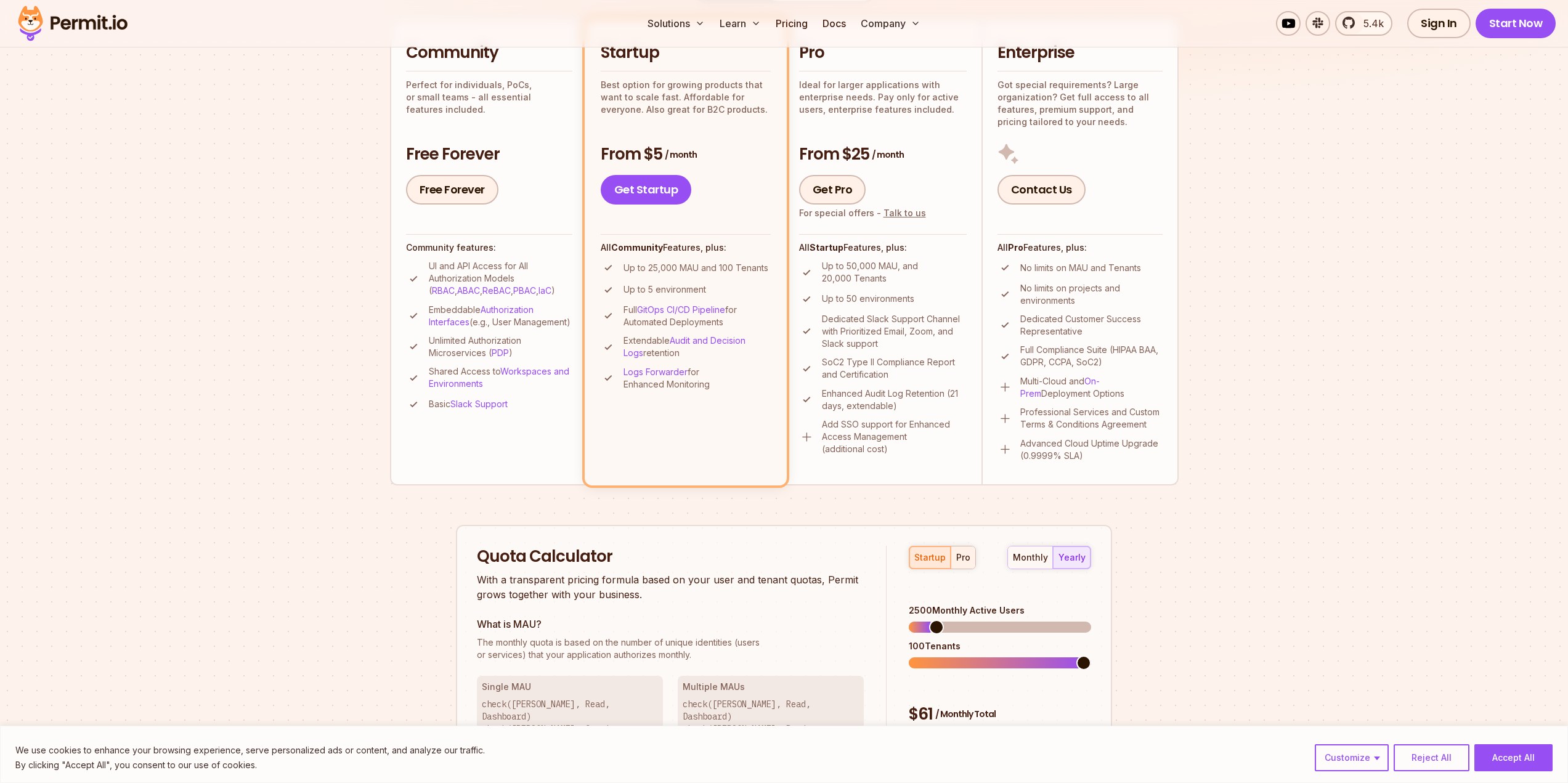
scroll to position [370, 0]
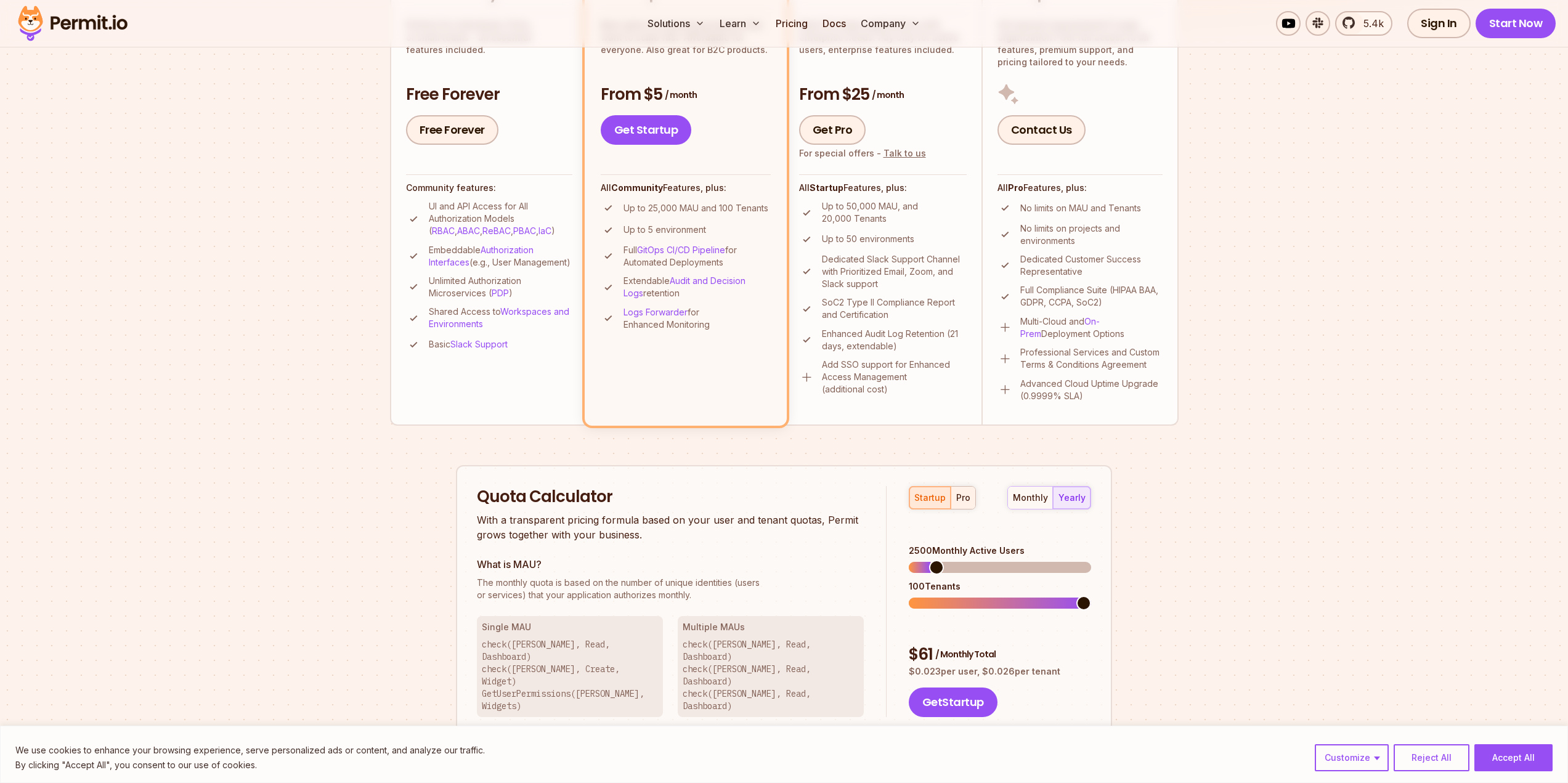
click at [962, 496] on div "pro" at bounding box center [963, 498] width 14 height 12
click at [909, 596] on span at bounding box center [916, 603] width 15 height 15
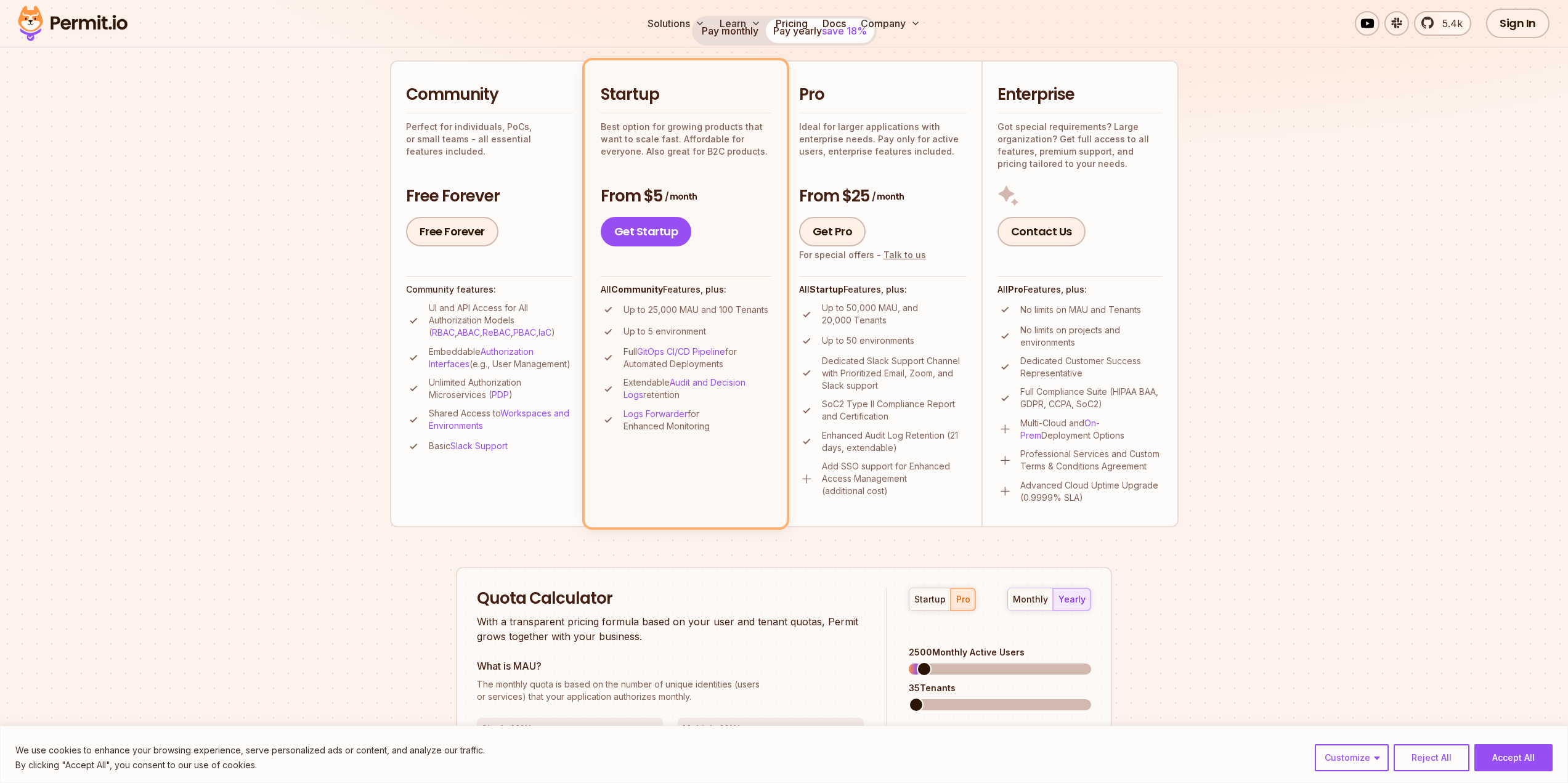
scroll to position [0, 0]
